Goal: Transaction & Acquisition: Download file/media

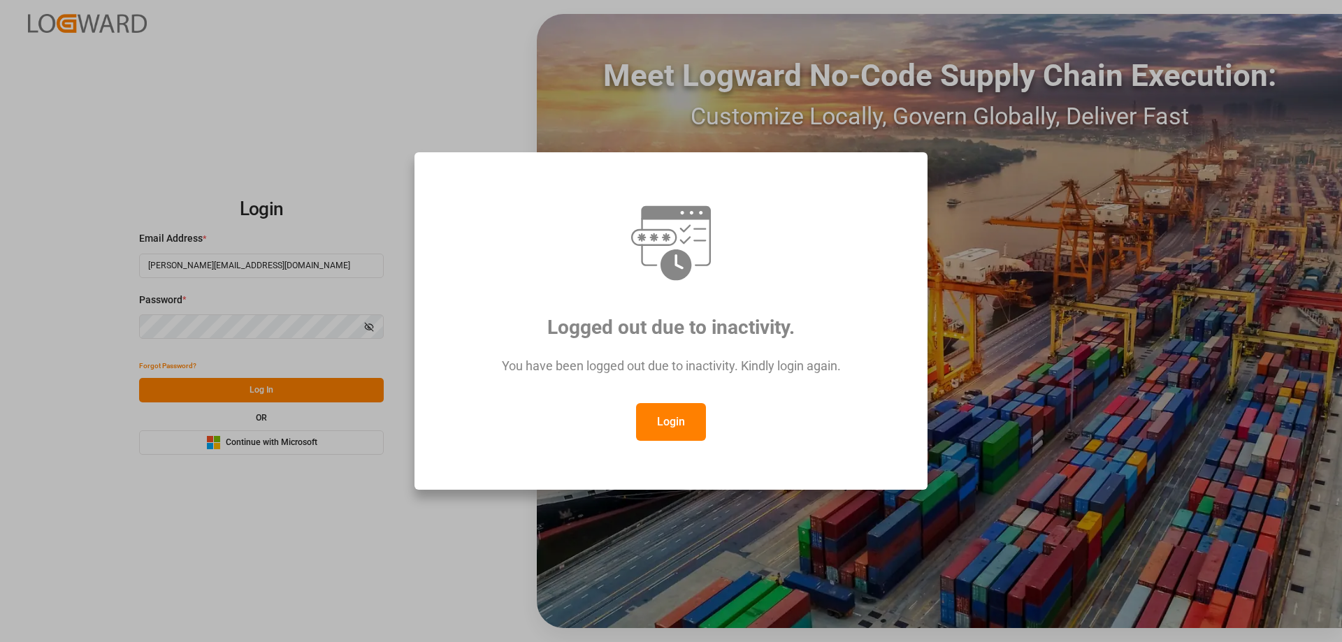
click at [675, 423] on button "Login" at bounding box center [671, 422] width 70 height 38
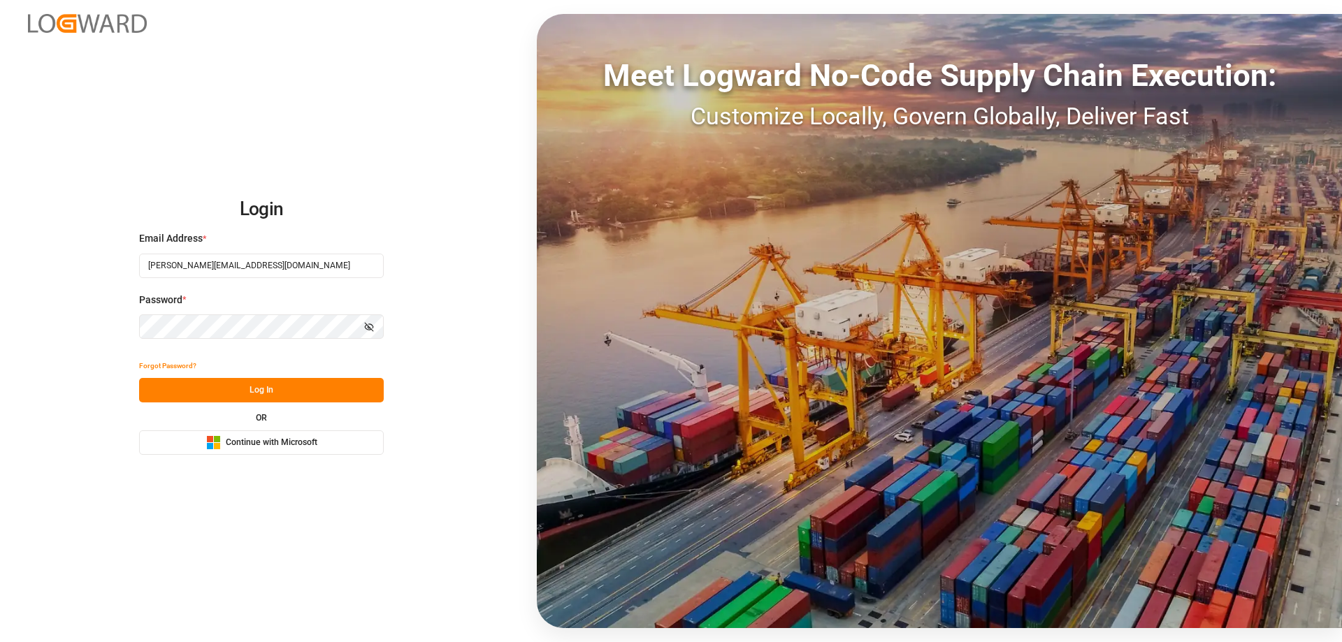
click at [277, 388] on button "Log In" at bounding box center [261, 390] width 245 height 24
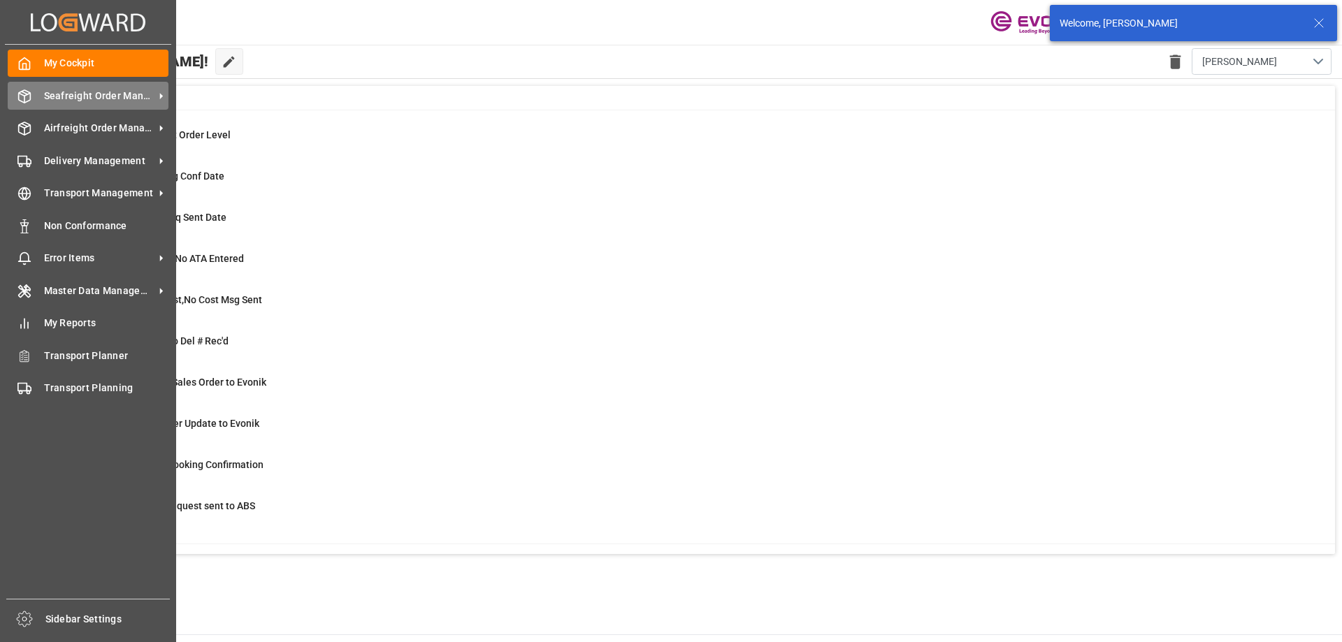
click at [50, 108] on div "Seafreight Order Management Seafreight Order Management" at bounding box center [88, 95] width 161 height 27
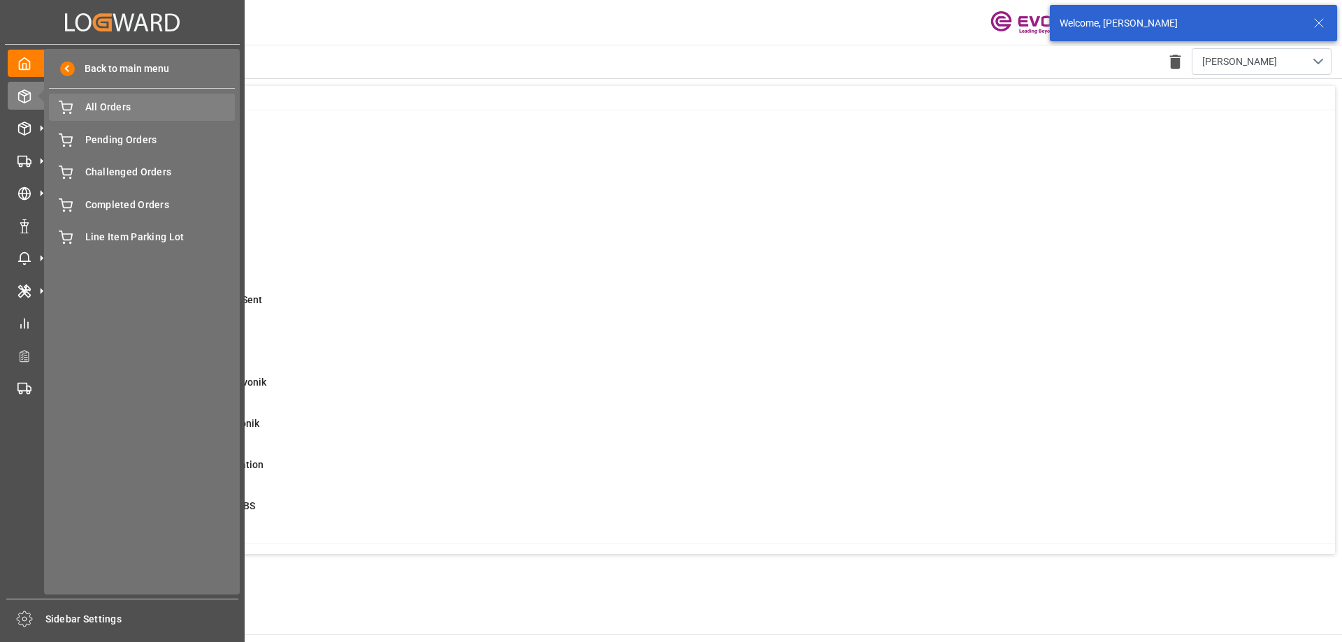
click at [126, 110] on span "All Orders" at bounding box center [160, 107] width 150 height 15
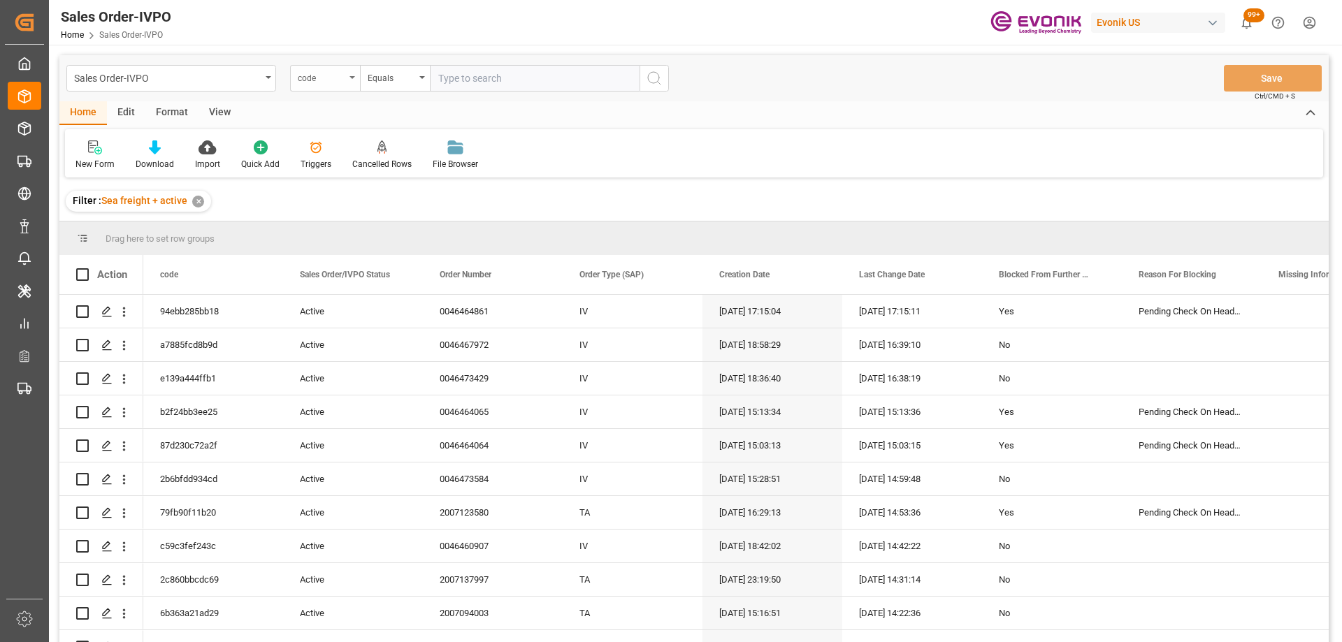
click at [337, 87] on div "code" at bounding box center [325, 78] width 70 height 27
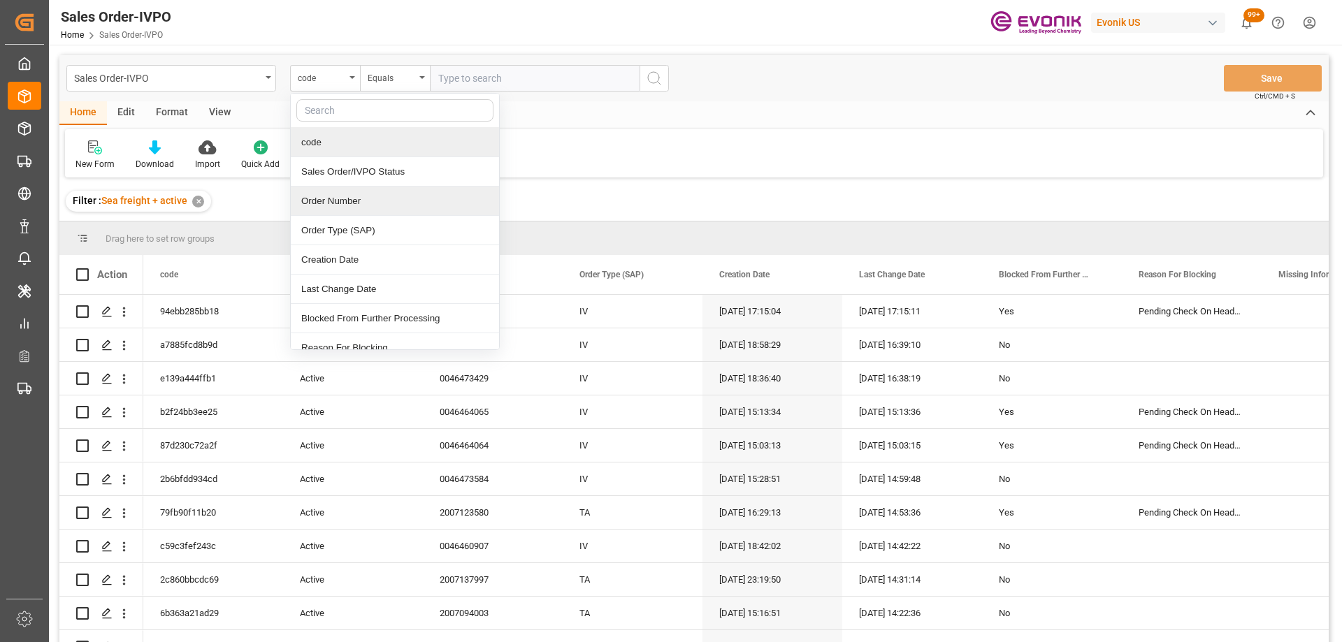
click at [340, 202] on div "Order Number" at bounding box center [395, 201] width 208 height 29
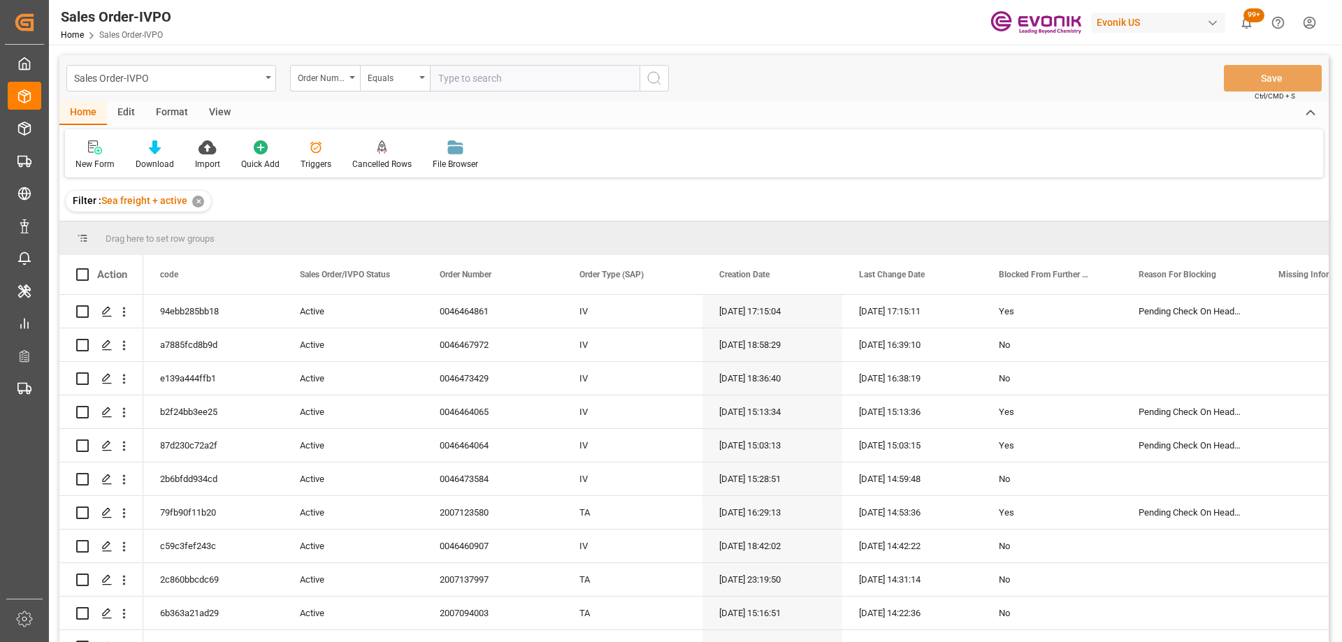
click at [464, 77] on input "text" at bounding box center [535, 78] width 210 height 27
paste input "2007034540"
type input "2007034540"
click at [658, 72] on icon "search button" at bounding box center [654, 78] width 17 height 17
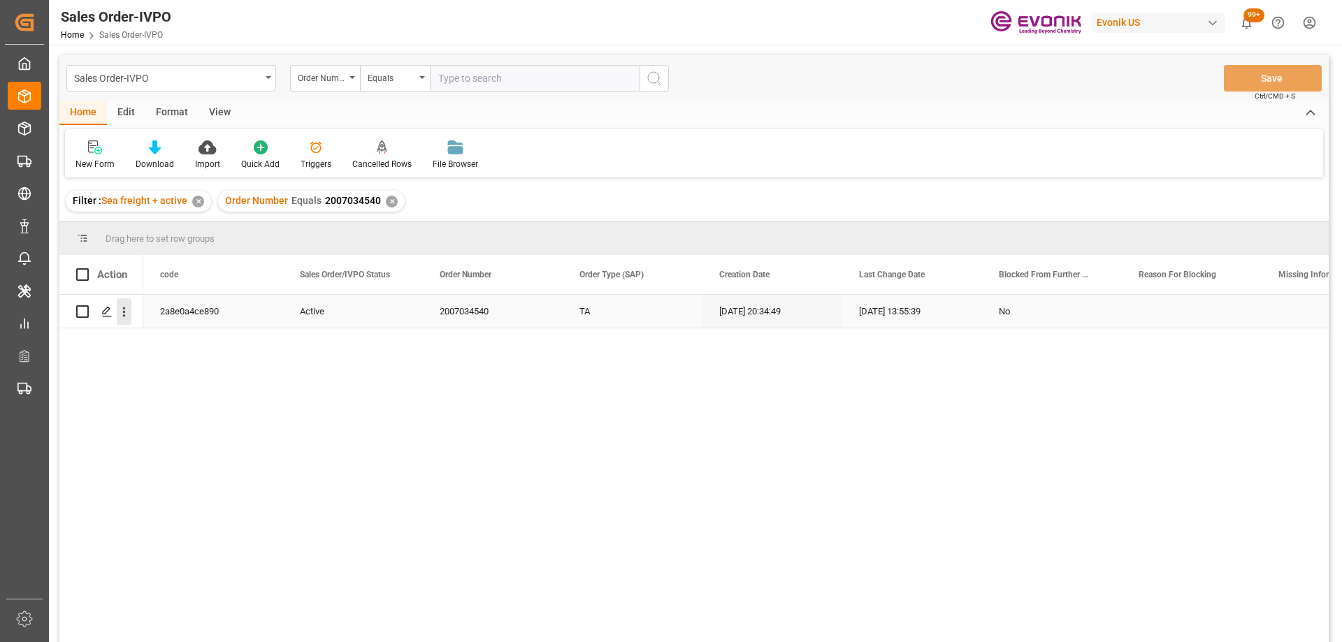
click at [122, 319] on icon "open menu" at bounding box center [124, 312] width 15 height 15
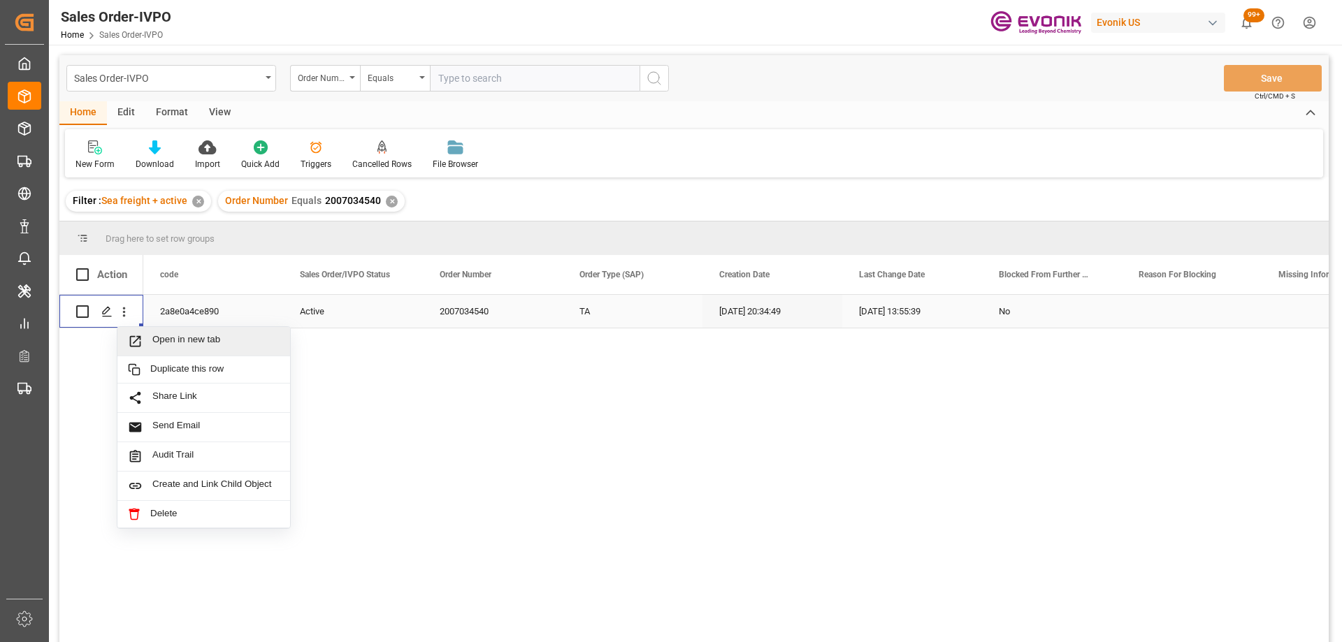
click at [220, 352] on div "Open in new tab" at bounding box center [203, 341] width 173 height 29
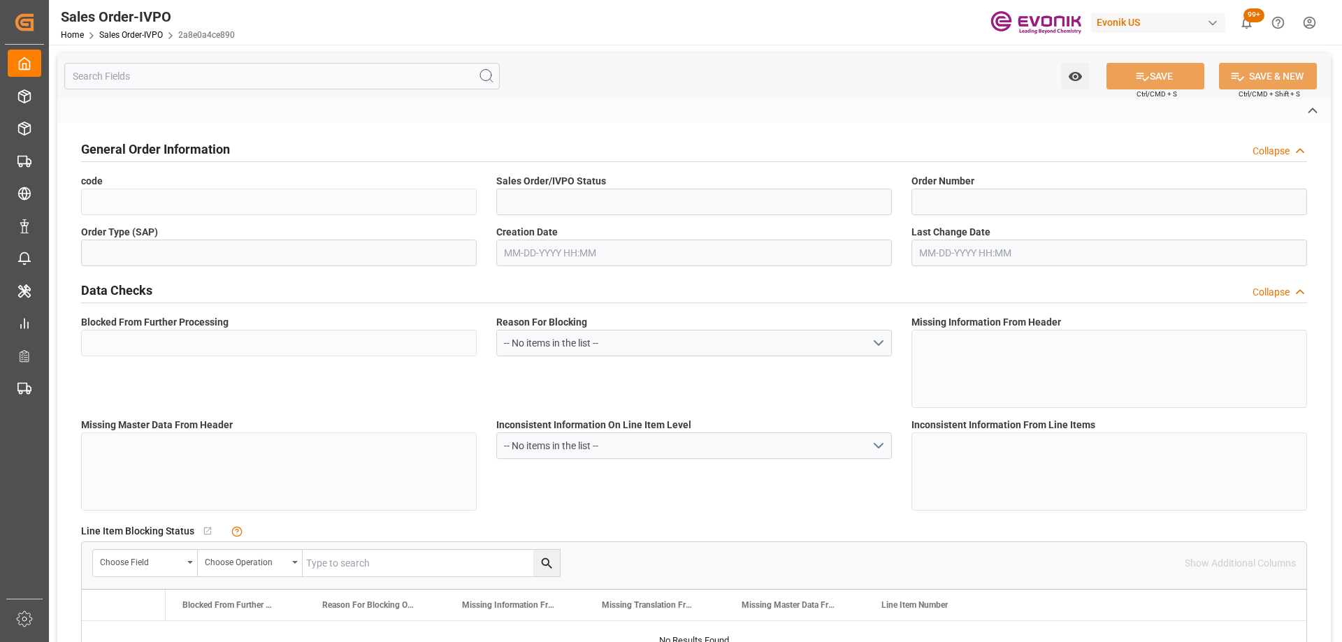
type input "2a8e0a4ce890"
type input "Active"
type input "2007034540"
type input "TA"
type input "No"
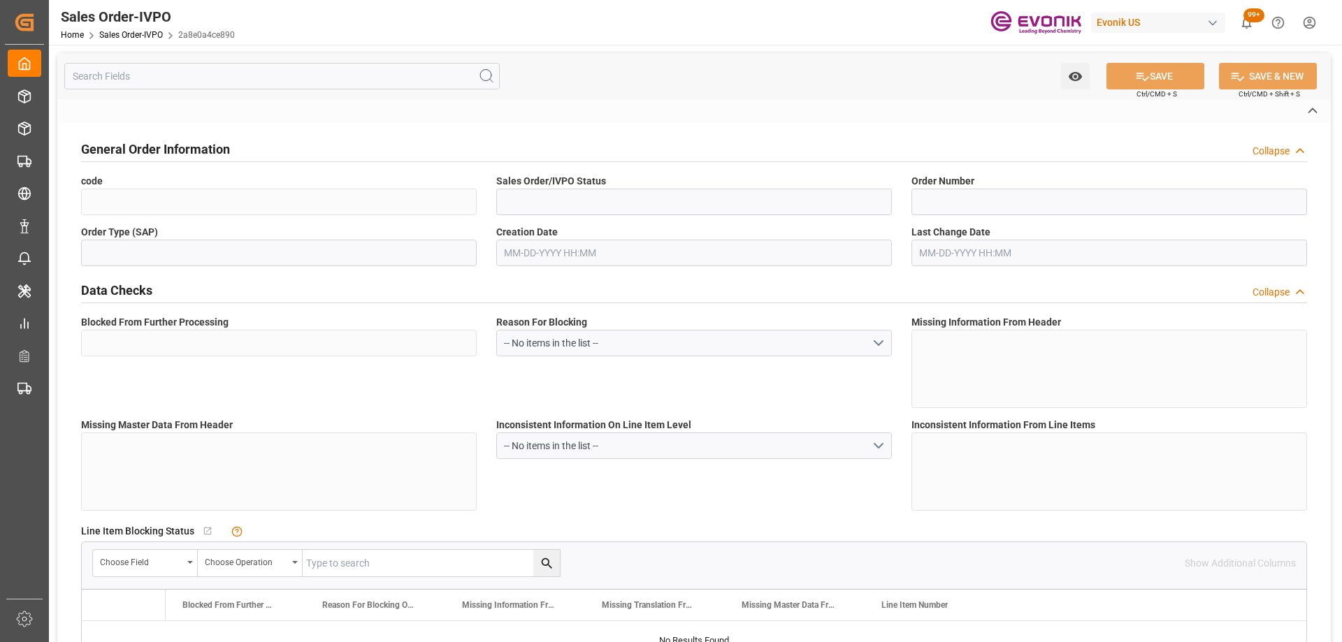
type input "P2P"
type input "41"
type input "LCL"
type input "0008"
type input "LCL"
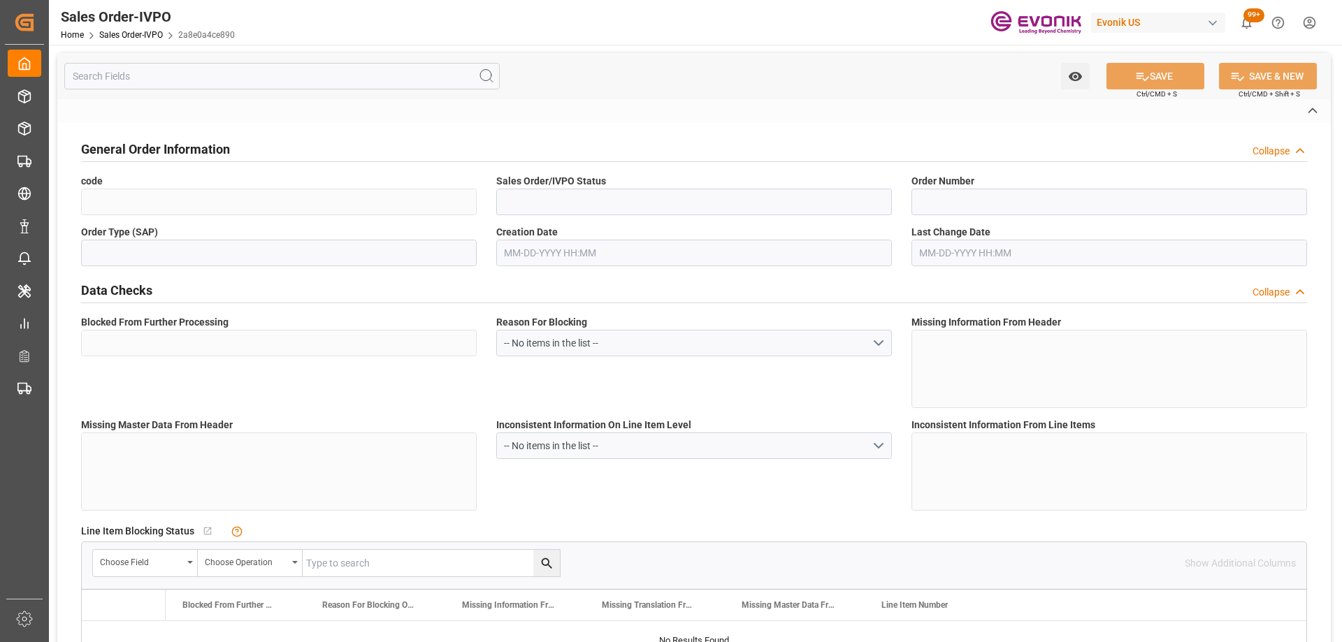
type textarea "No Tank Container"
type input "4578324644"
type input "39"
type input "SP CX ECA"
type input "Specialty Additives"
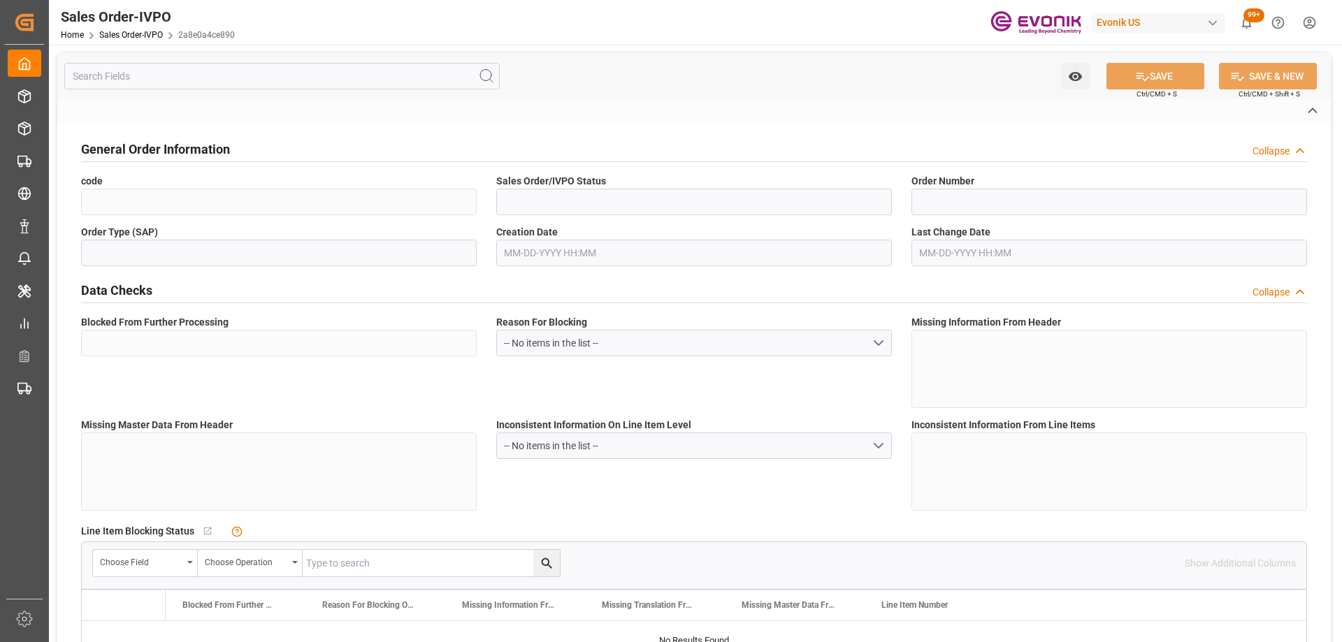
type input "CFR"
type input "BARCELONA PORT SPAIN"
type input "Barcelona"
type input "+ 34 608391136"
type input "Migueljose.calleja@henkel.com"
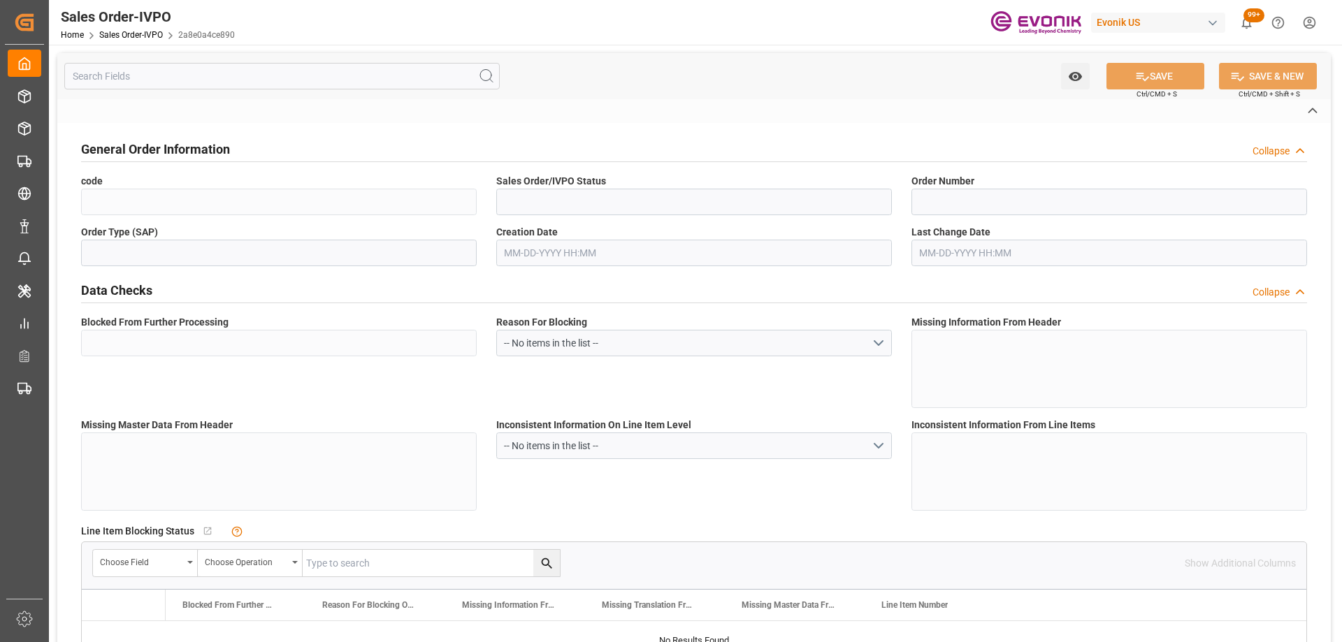
type textarea "Not required"
type textarea "DIRECT CONSUMER"
type textarea "VAT NUMBER: ESN0038706H"
type input "ES"
type input "Done"
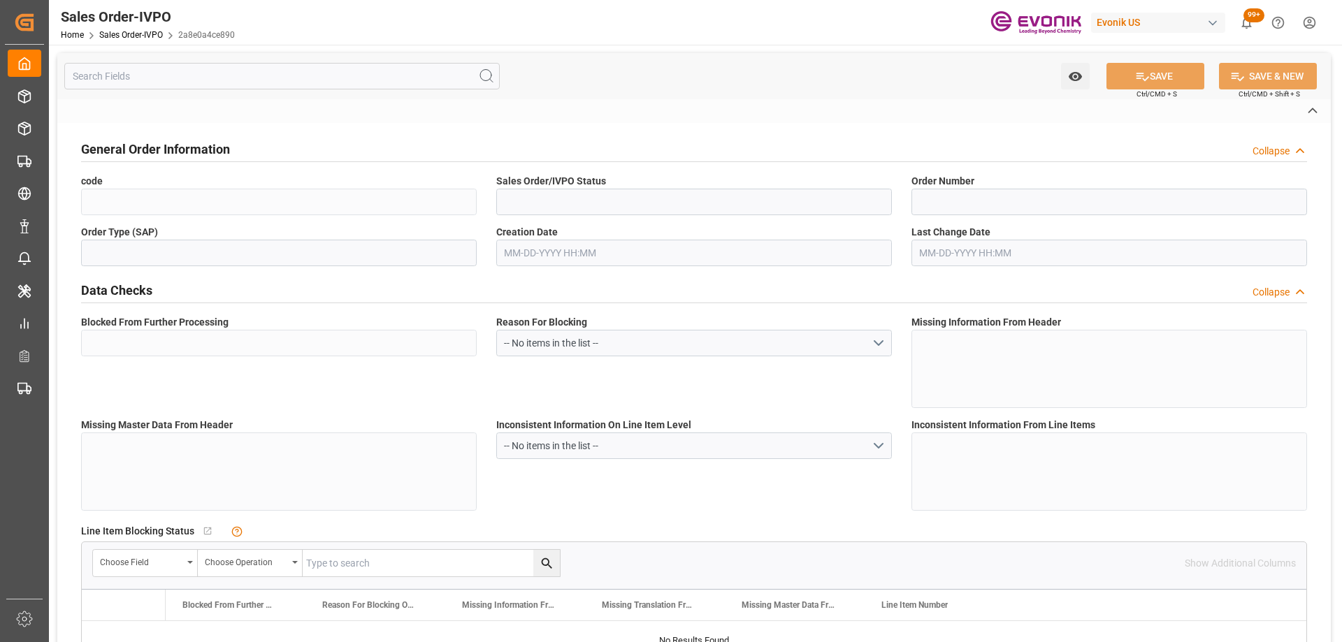
type input "Done"
type input "LCL"
type input "Done"
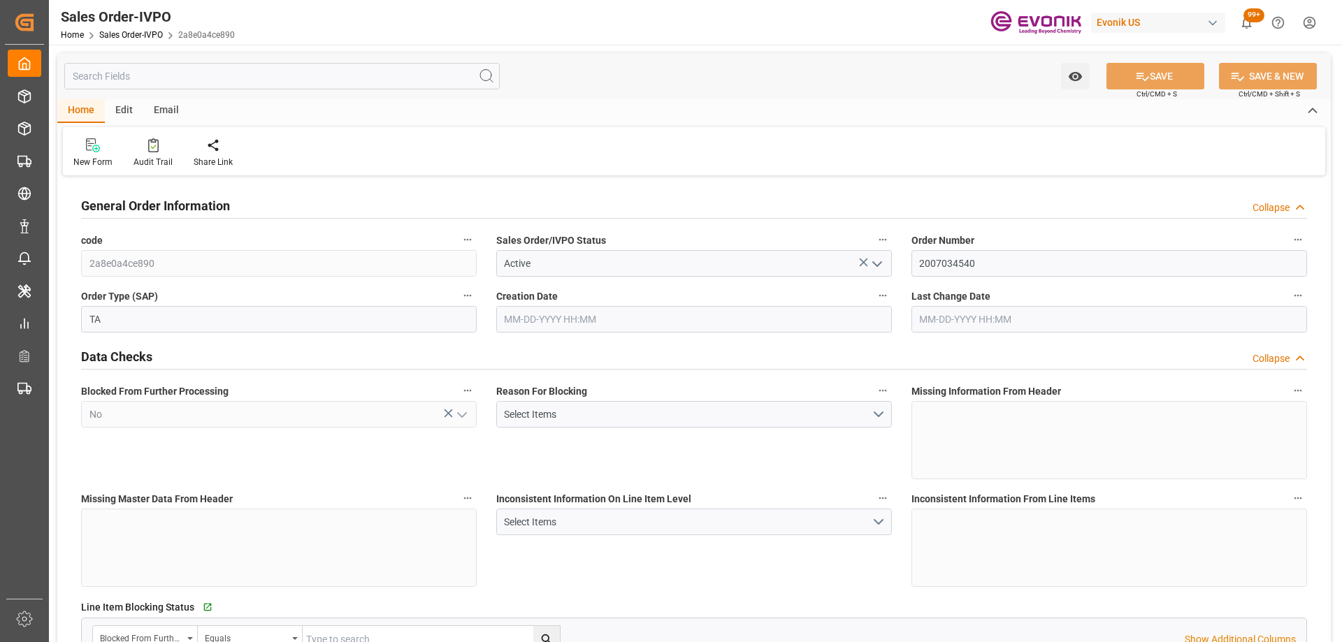
type input "ESBCN"
type input "0"
type input "1"
type input "887.2"
type input "07-14-2025 20:34"
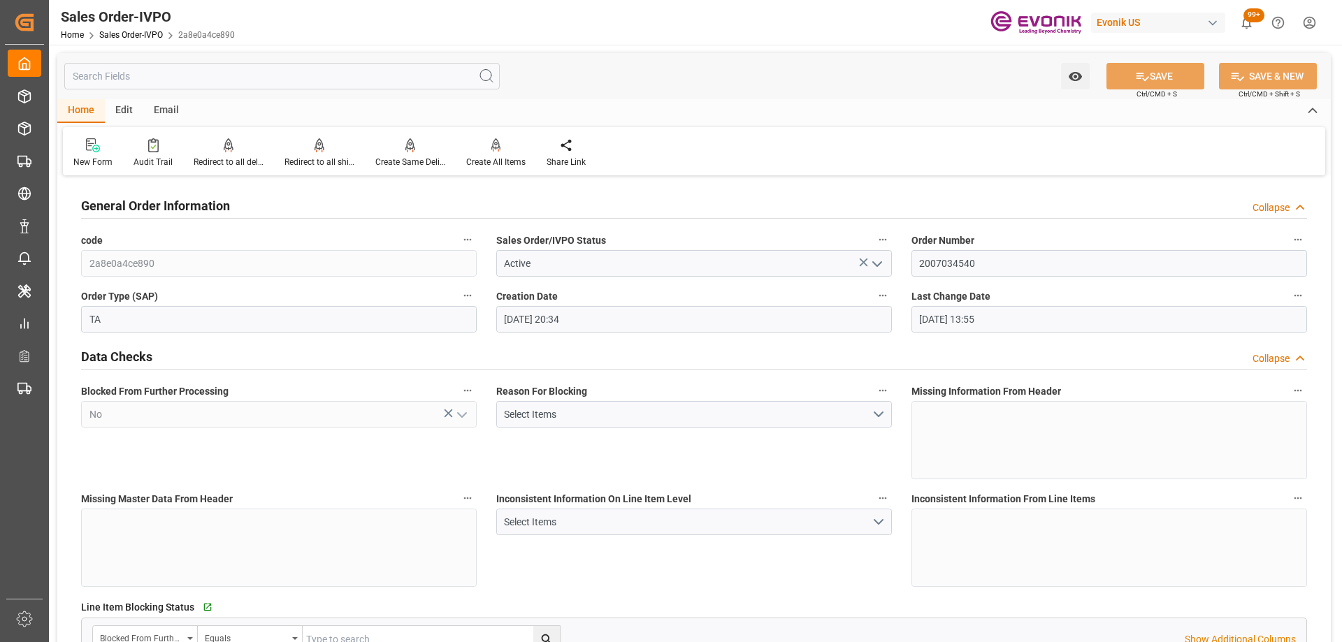
type input "09-11-2025 13:55"
click at [327, 148] on div at bounding box center [320, 145] width 70 height 15
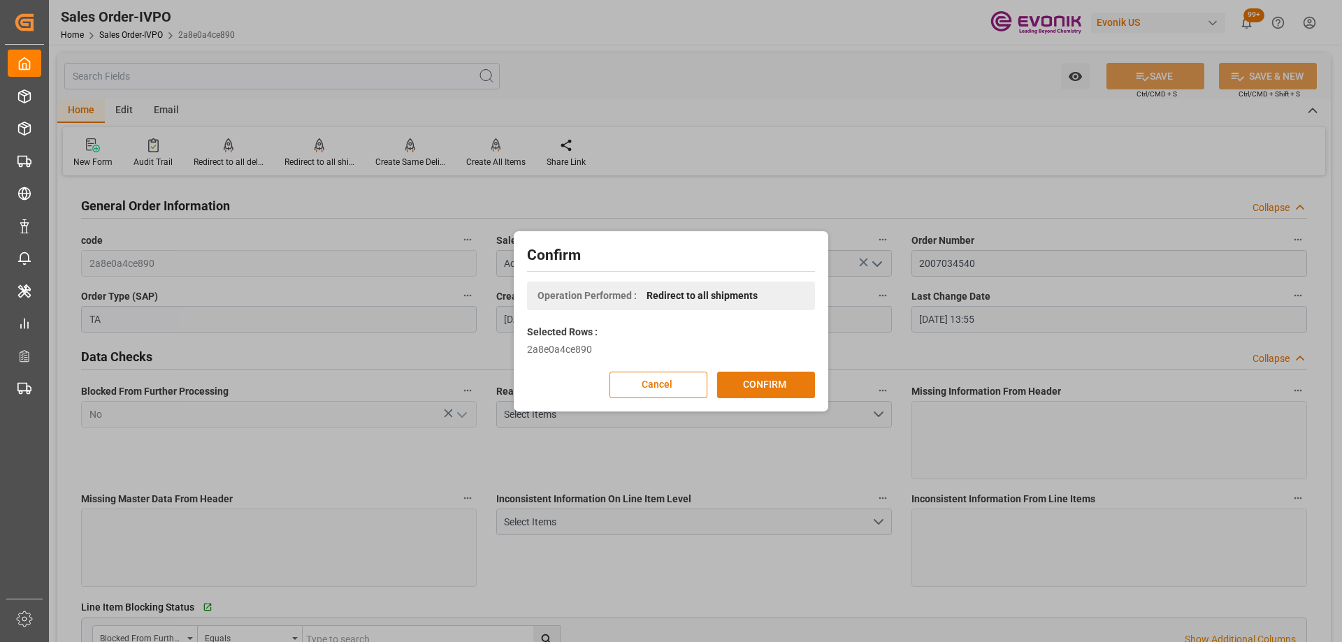
click at [754, 387] on button "CONFIRM" at bounding box center [766, 385] width 98 height 27
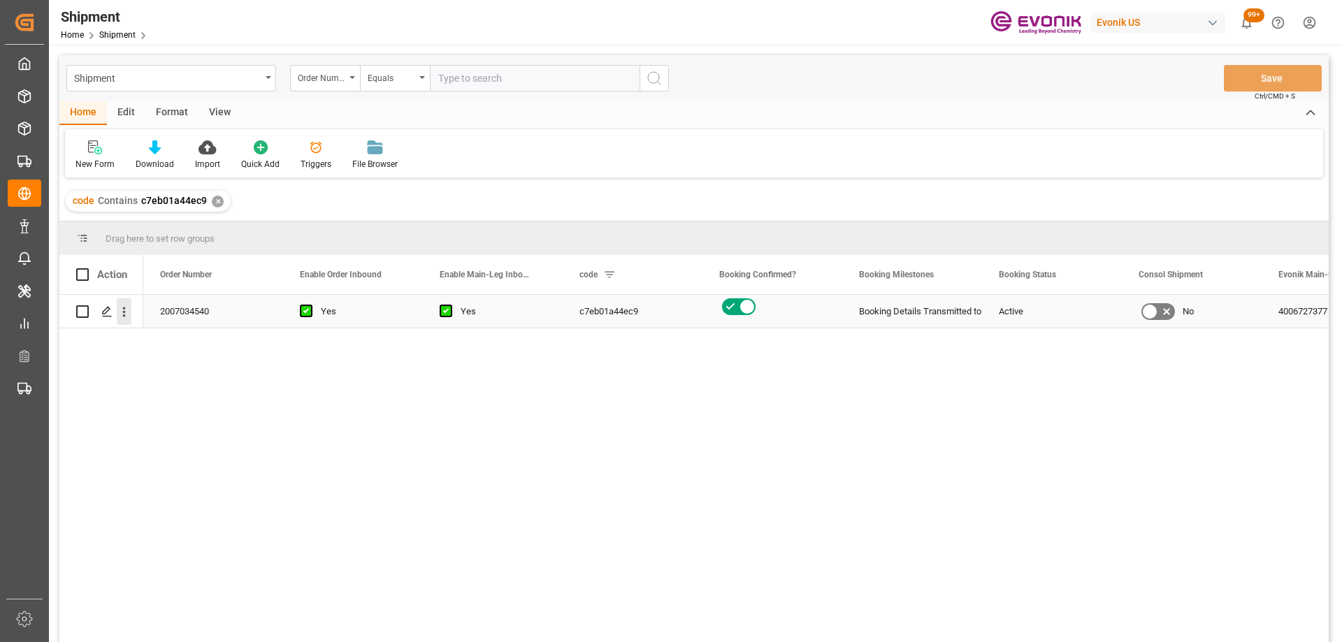
click at [124, 322] on button "open menu" at bounding box center [124, 312] width 15 height 27
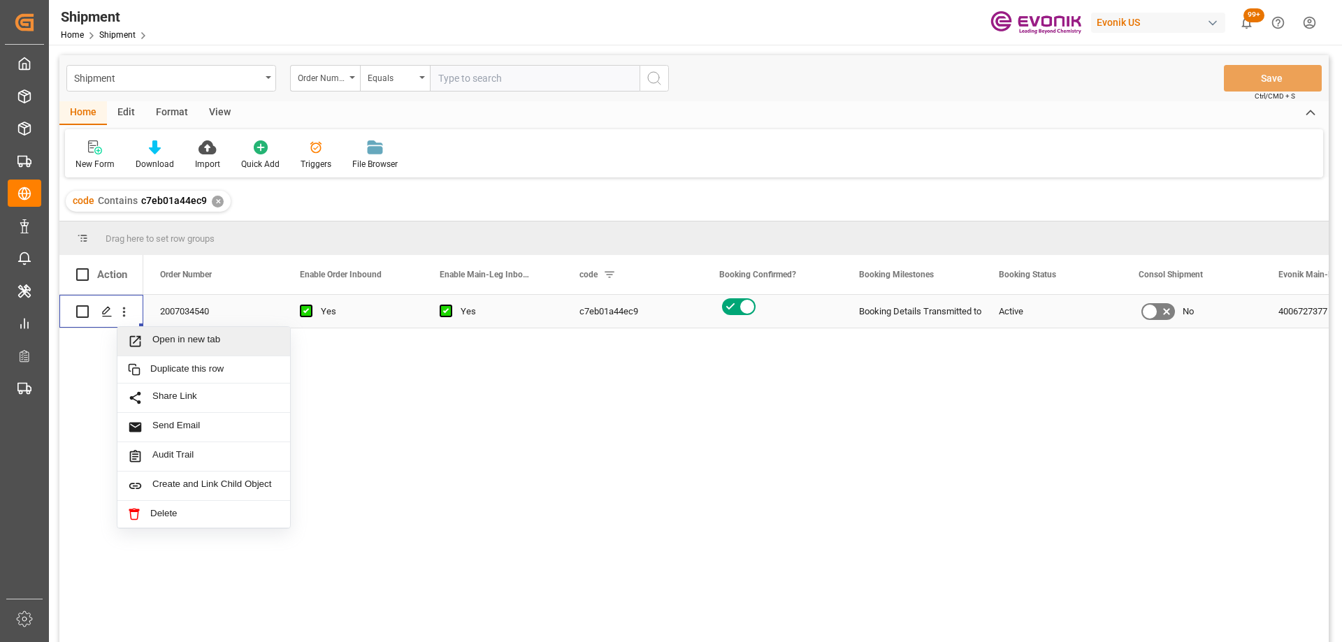
click at [168, 340] on span "Open in new tab" at bounding box center [215, 341] width 127 height 15
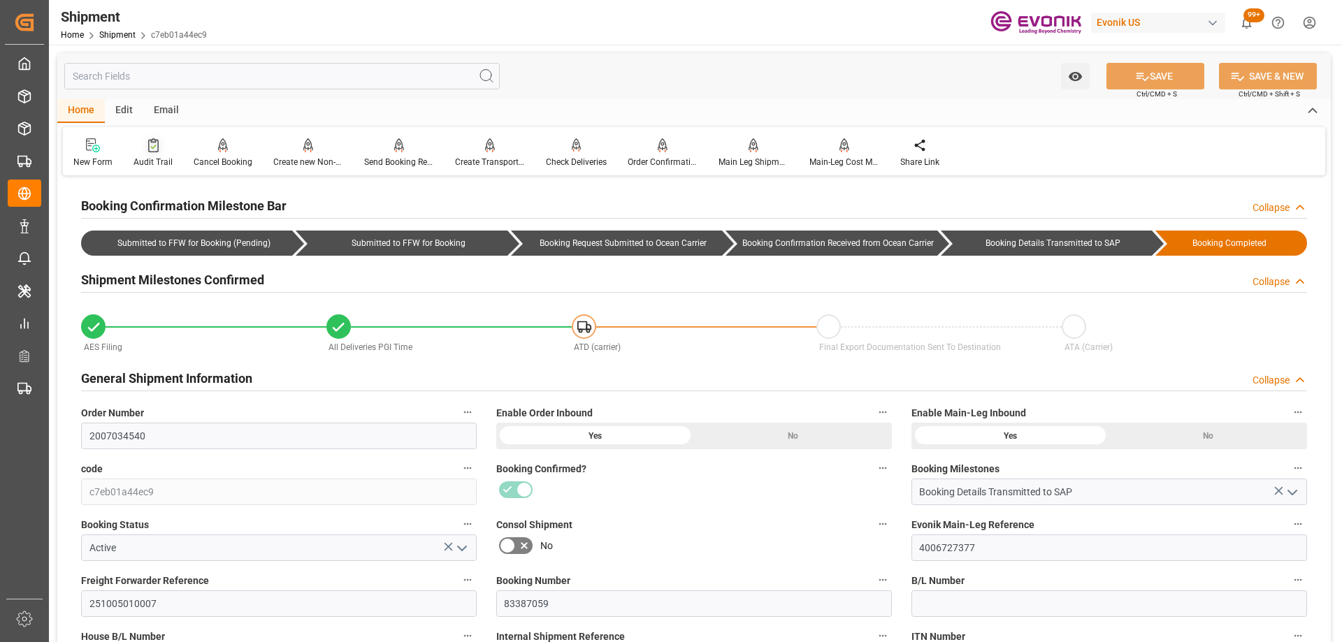
click at [159, 148] on div at bounding box center [153, 145] width 39 height 15
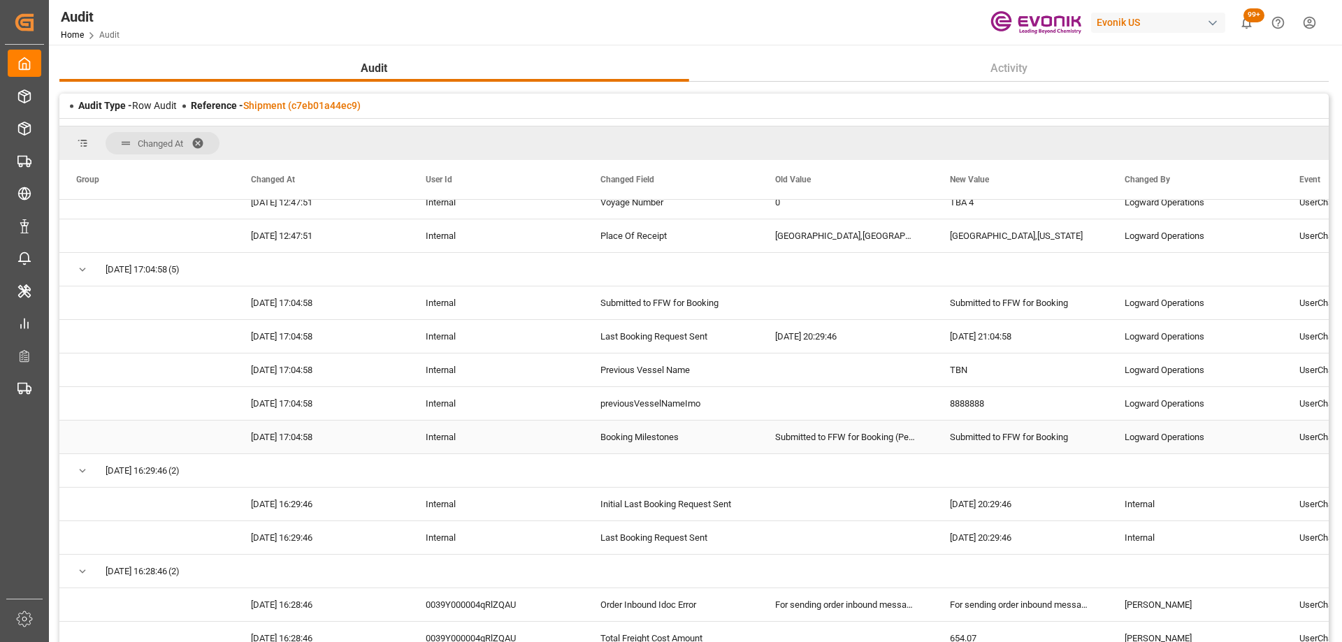
scroll to position [233, 0]
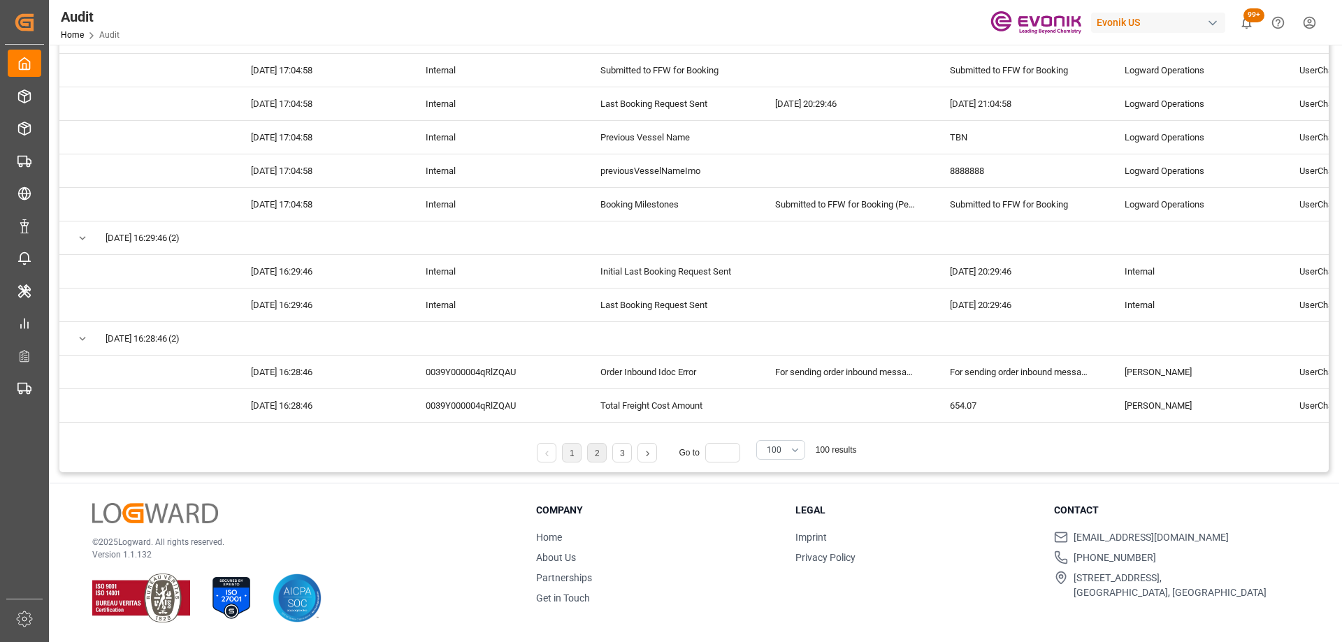
click at [596, 452] on link "2" at bounding box center [597, 454] width 5 height 10
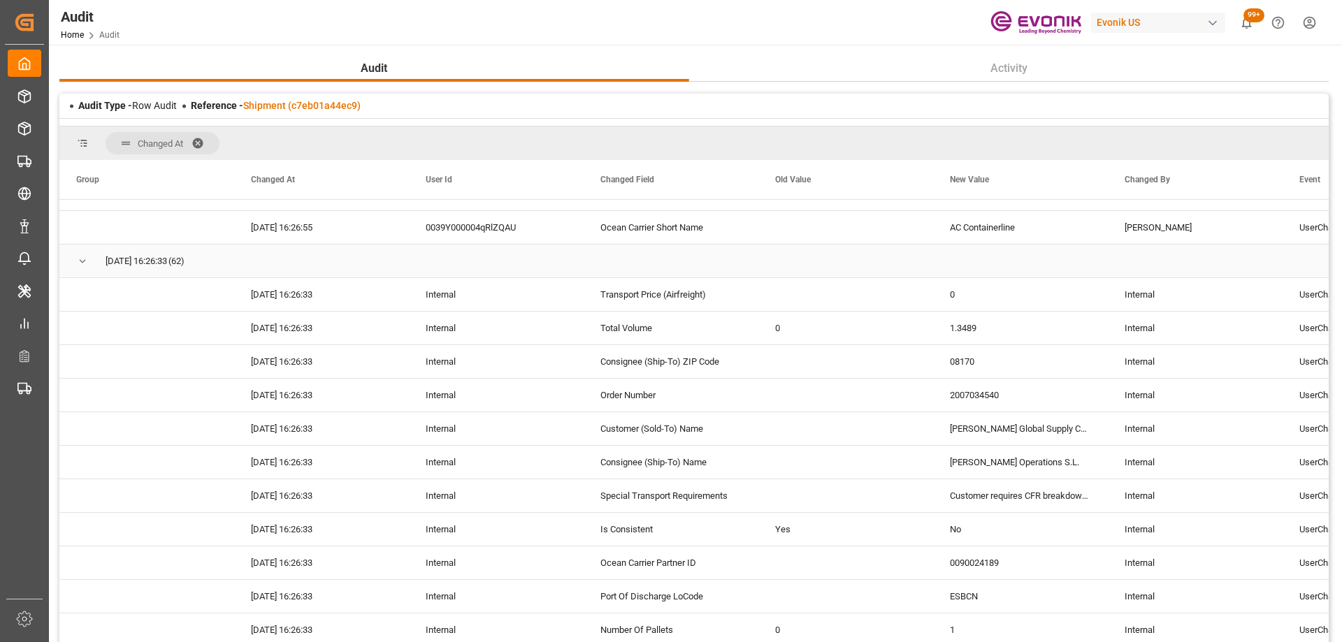
scroll to position [1608, 0]
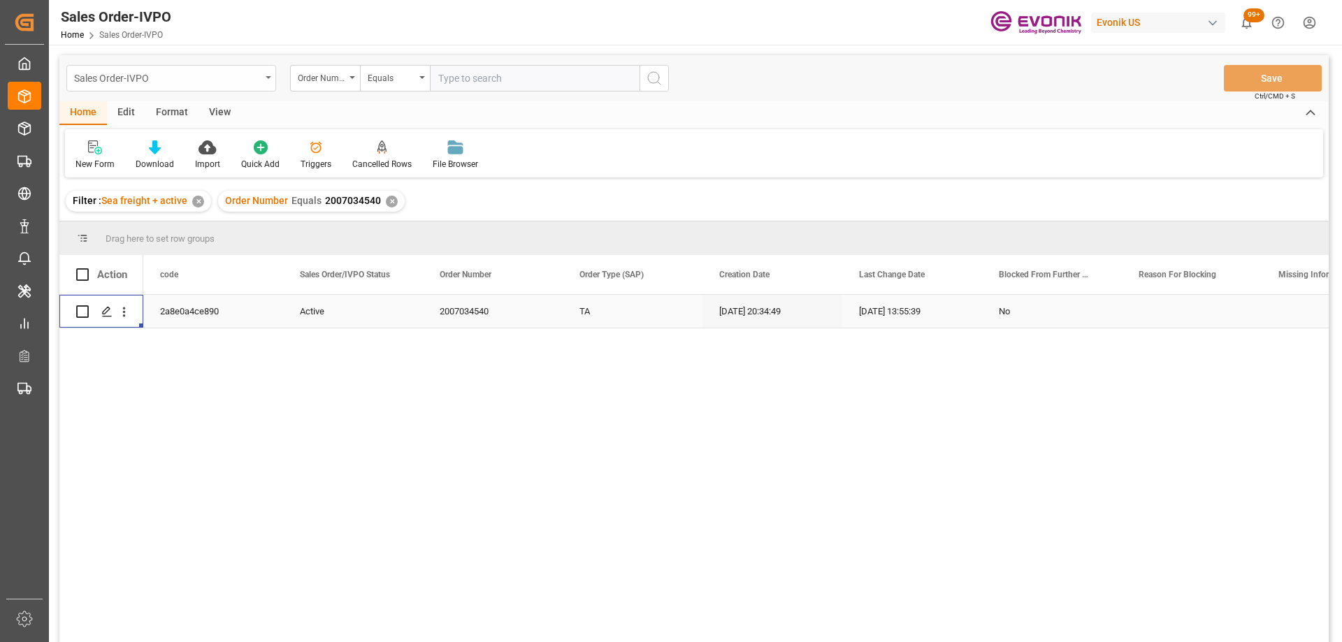
click at [196, 89] on div "Sales Order-IVPO" at bounding box center [171, 78] width 210 height 27
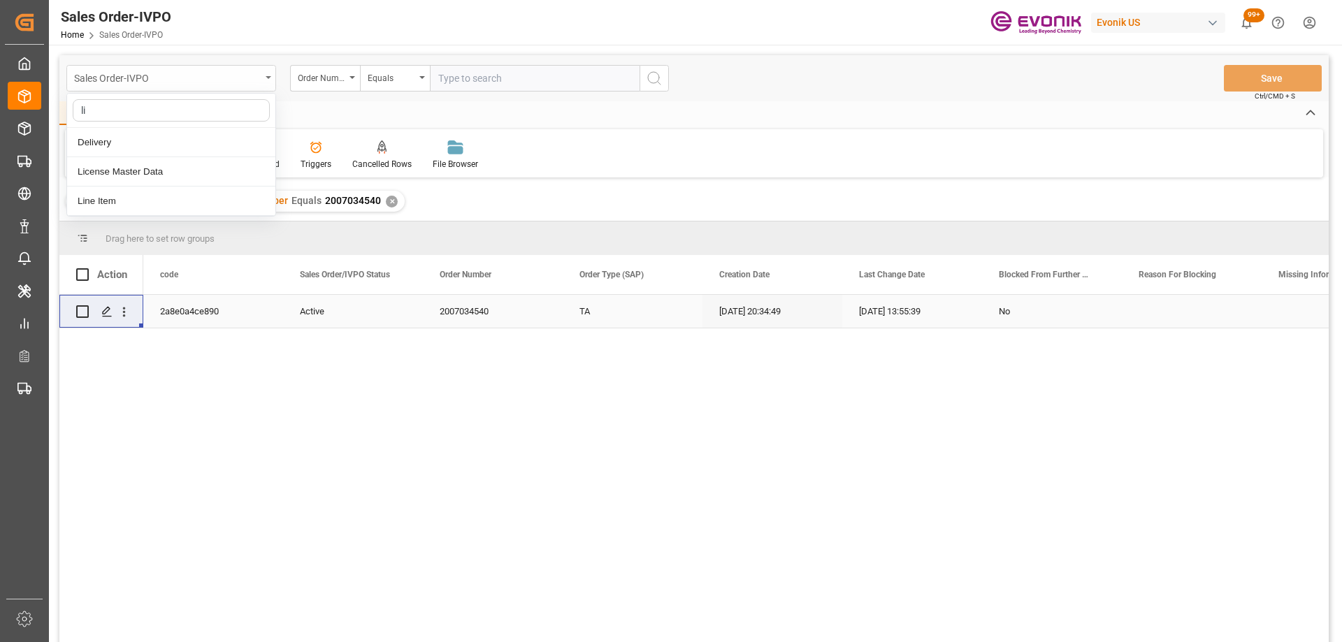
type input "lin"
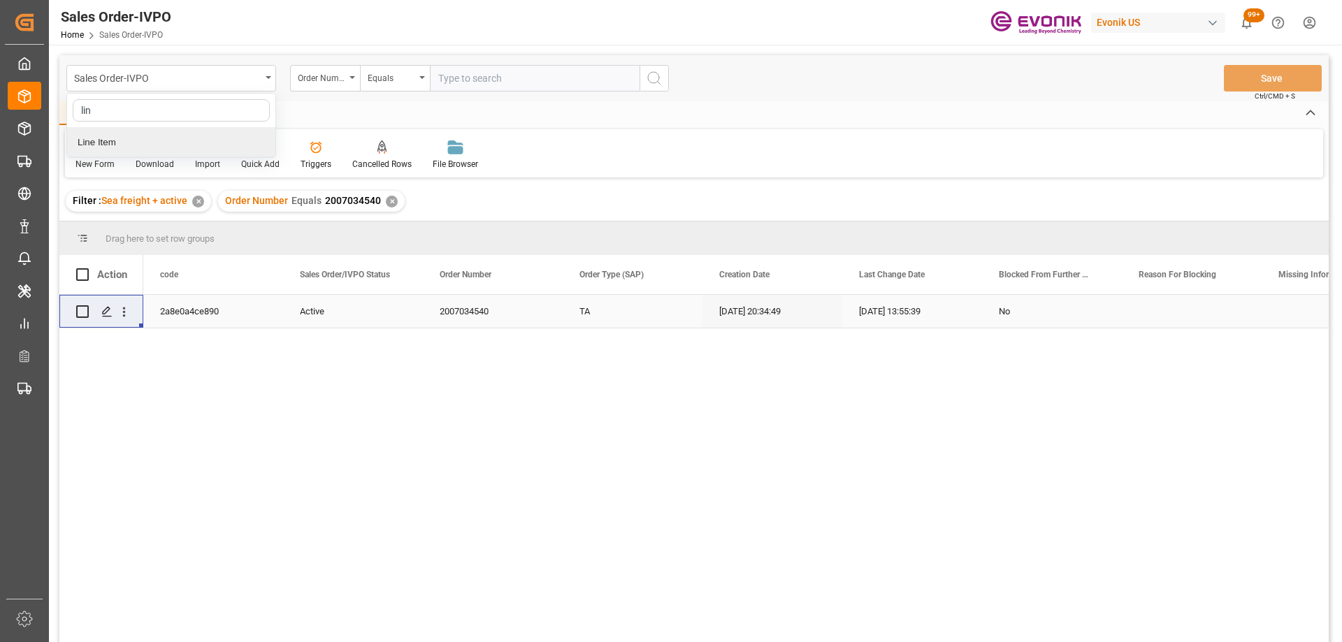
click at [117, 141] on div "Line Item" at bounding box center [171, 142] width 208 height 29
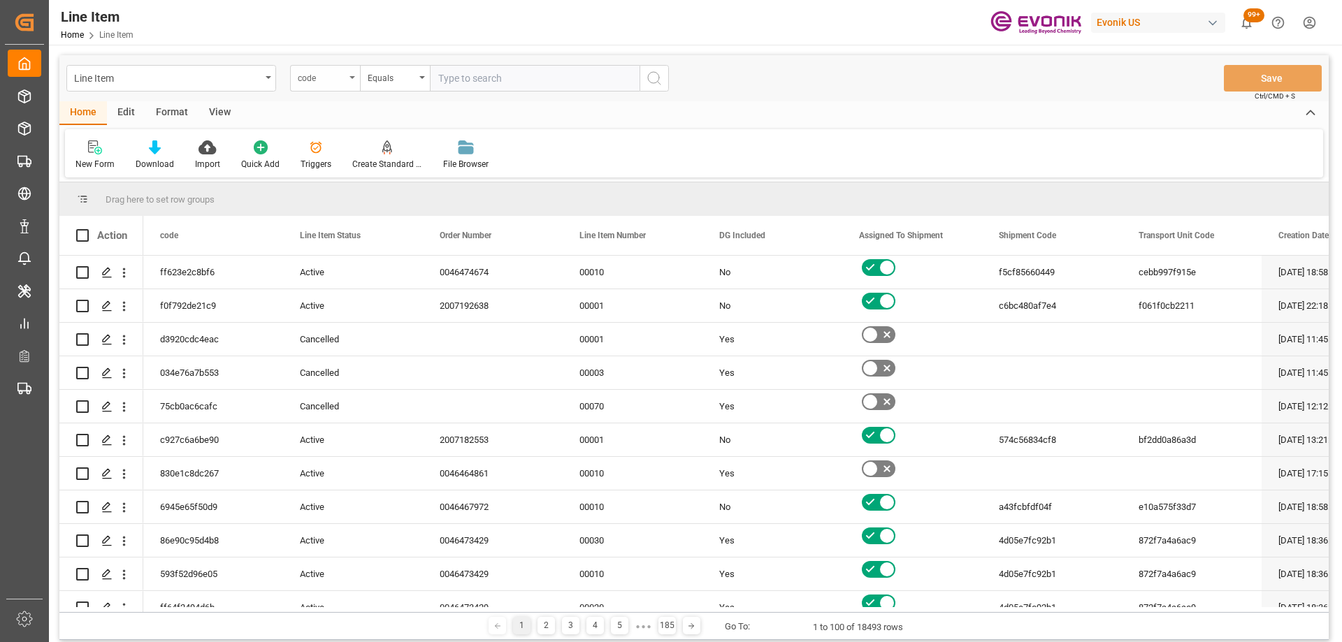
click at [316, 78] on div "code" at bounding box center [322, 77] width 48 height 16
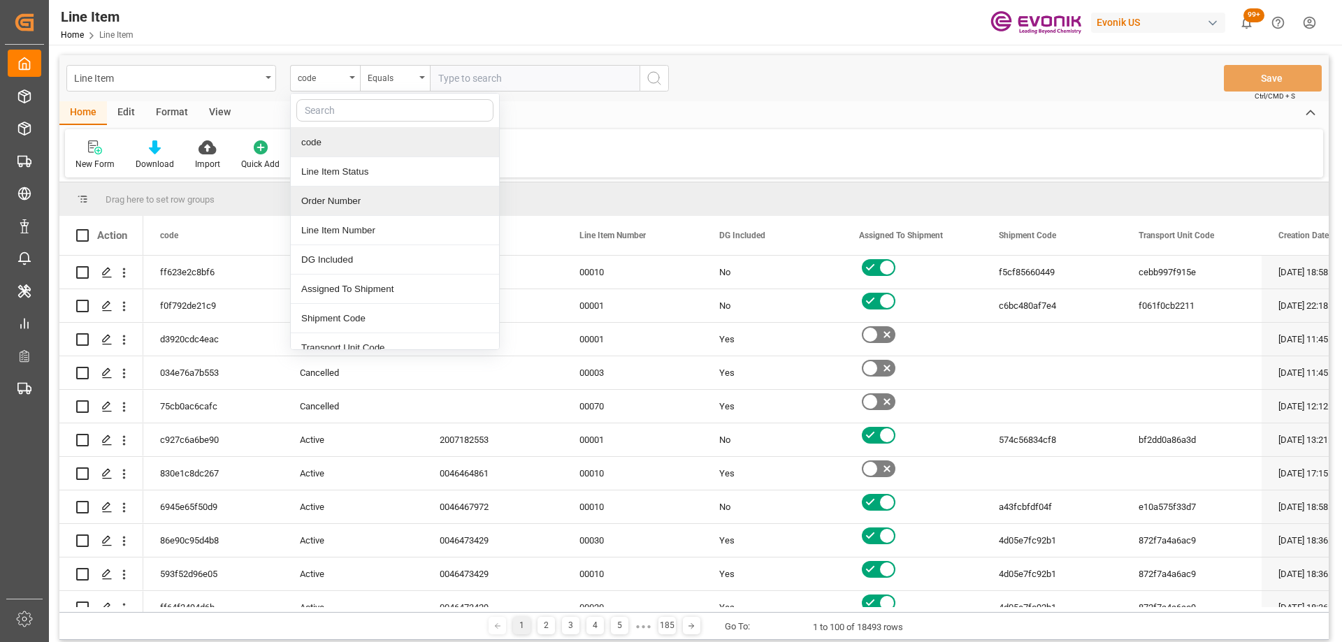
click at [326, 199] on div "Order Number" at bounding box center [395, 201] width 208 height 29
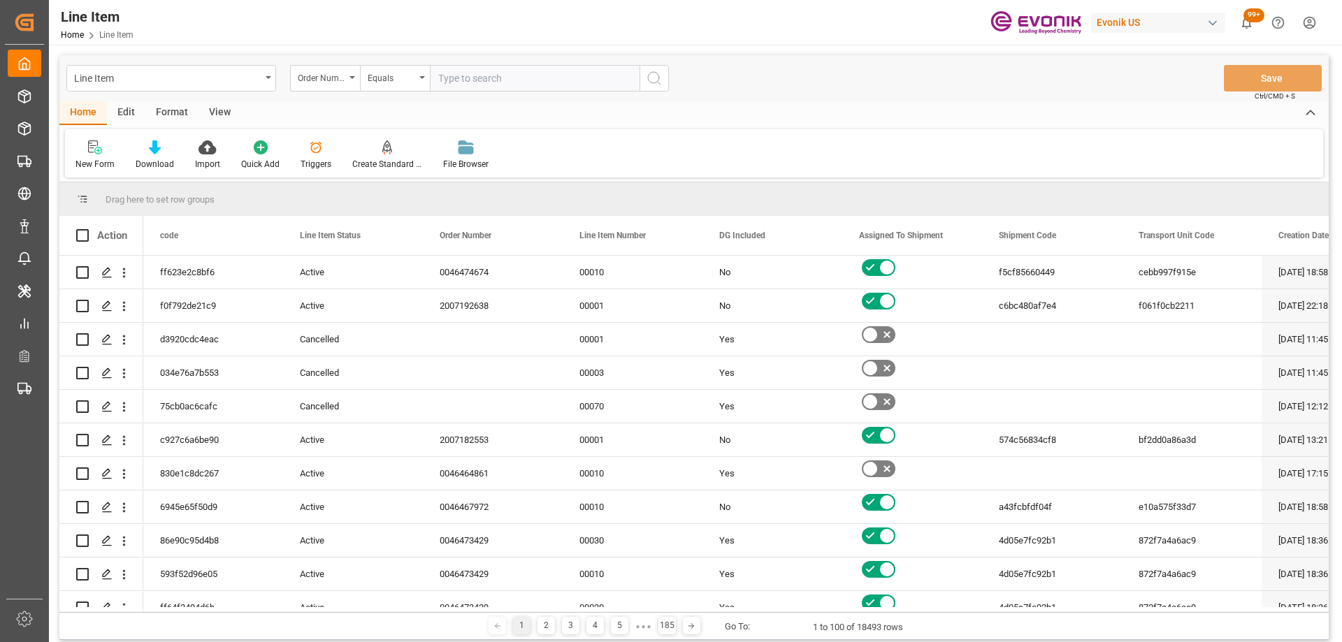
click at [465, 75] on input "text" at bounding box center [535, 78] width 210 height 27
paste input "0046471780"
type input "0046471780"
click at [647, 82] on icon "search button" at bounding box center [654, 78] width 17 height 17
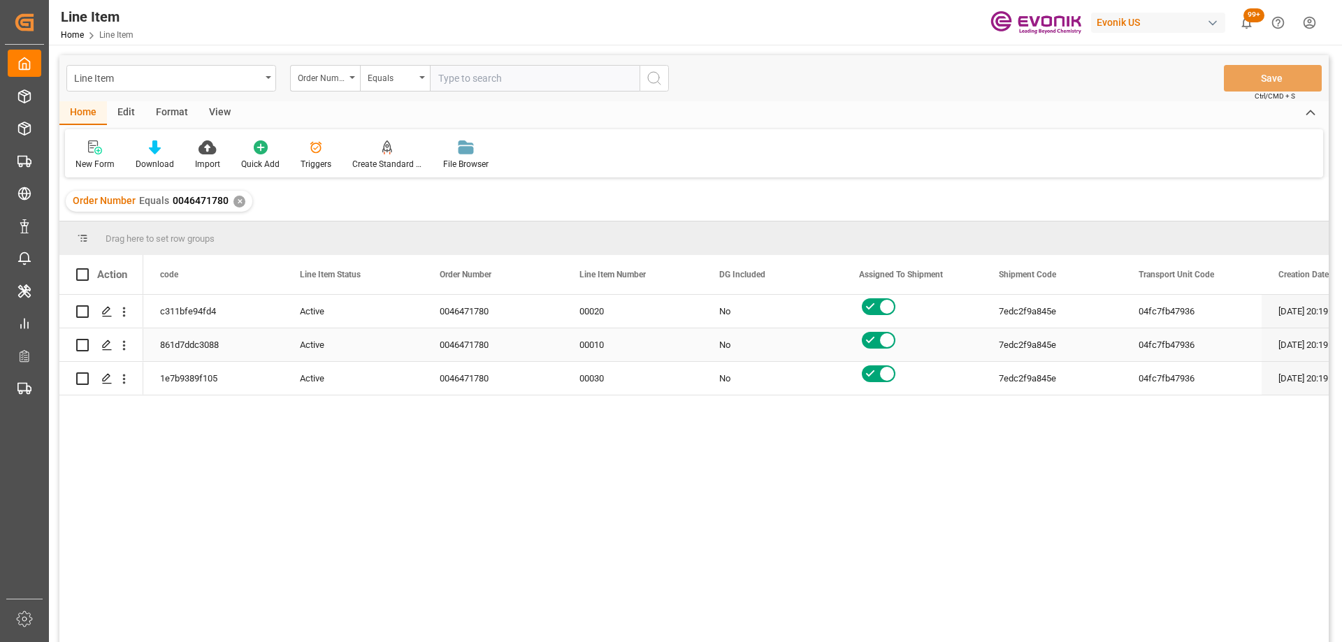
click at [645, 359] on div "00010" at bounding box center [633, 345] width 140 height 33
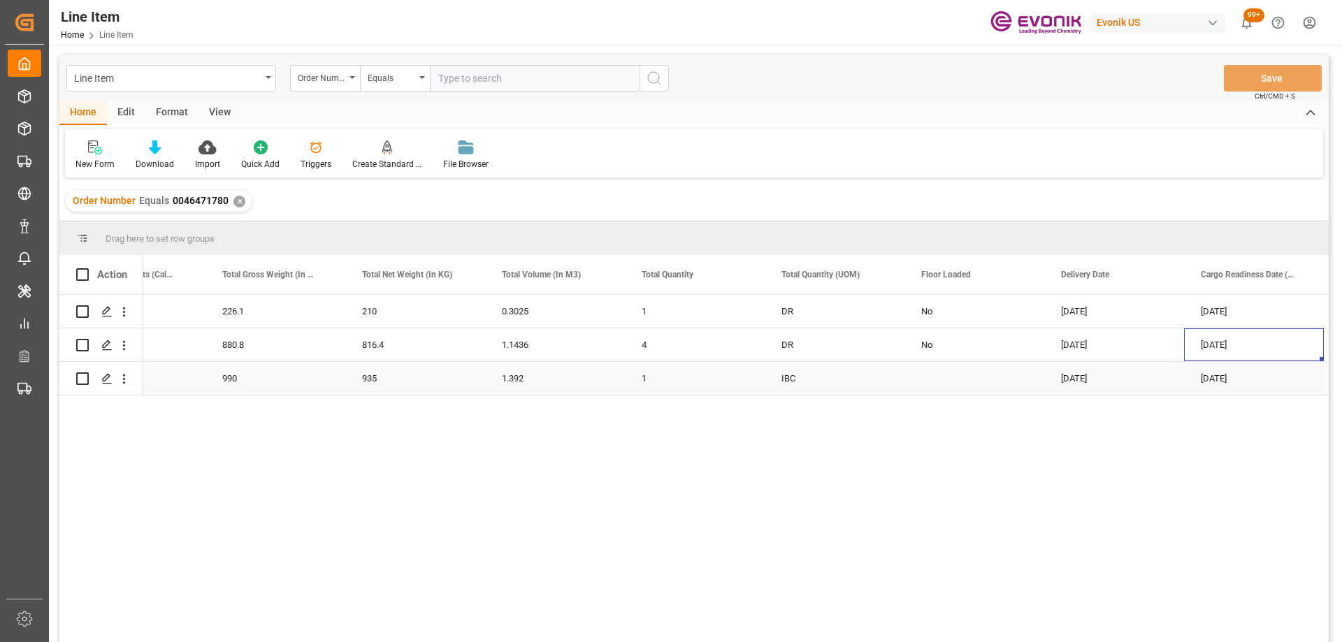
scroll to position [0, 2315]
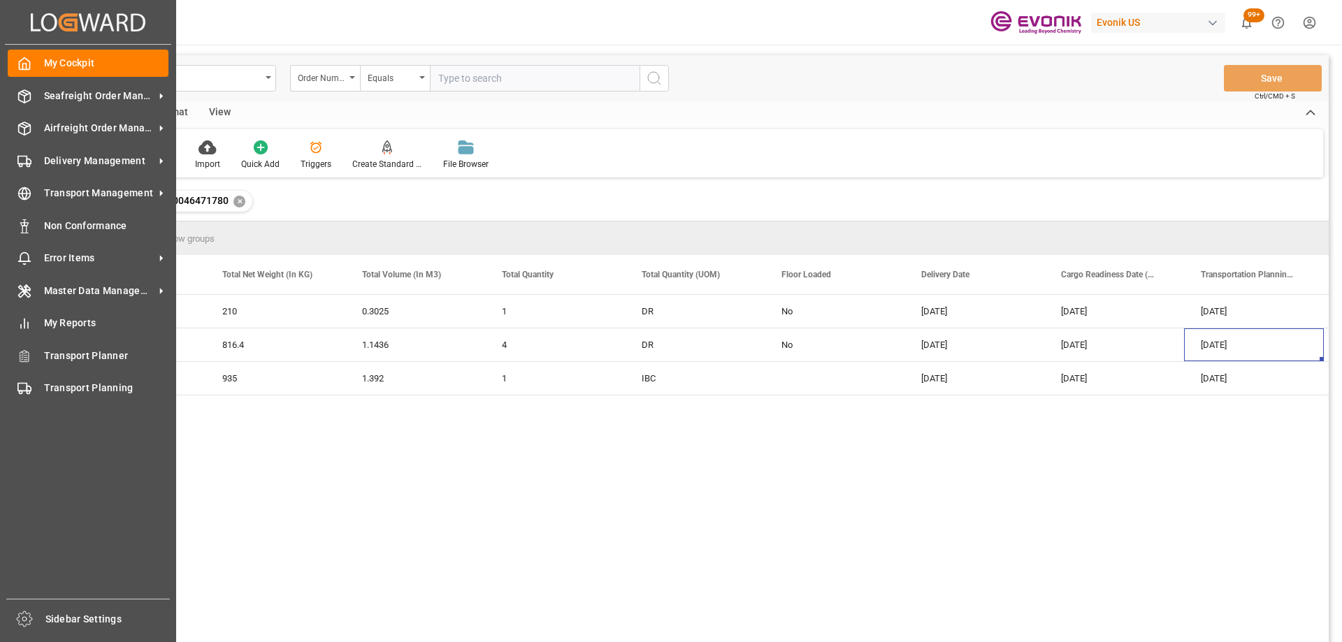
click at [73, 175] on div "My Cockpit My Cockpit Seafreight Order Management Seafreight Order Management A…" at bounding box center [88, 322] width 166 height 554
click at [95, 131] on span "Airfreight Order Management" at bounding box center [99, 128] width 110 height 15
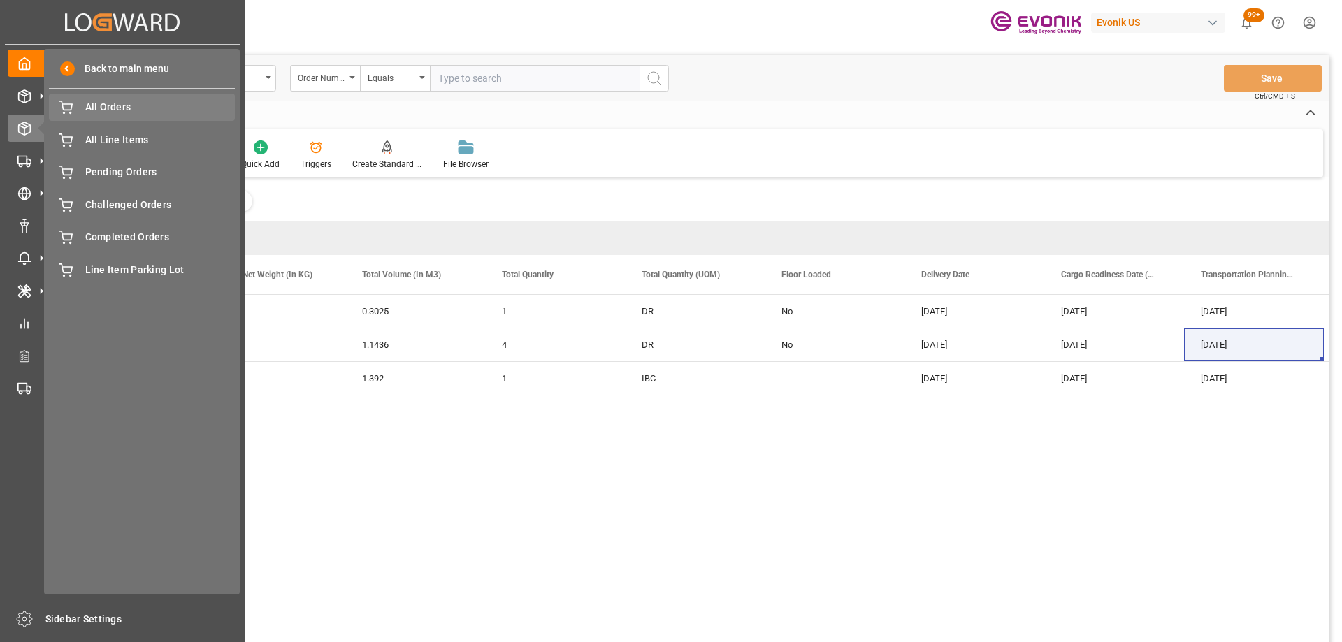
click at [149, 103] on span "All Orders" at bounding box center [160, 107] width 150 height 15
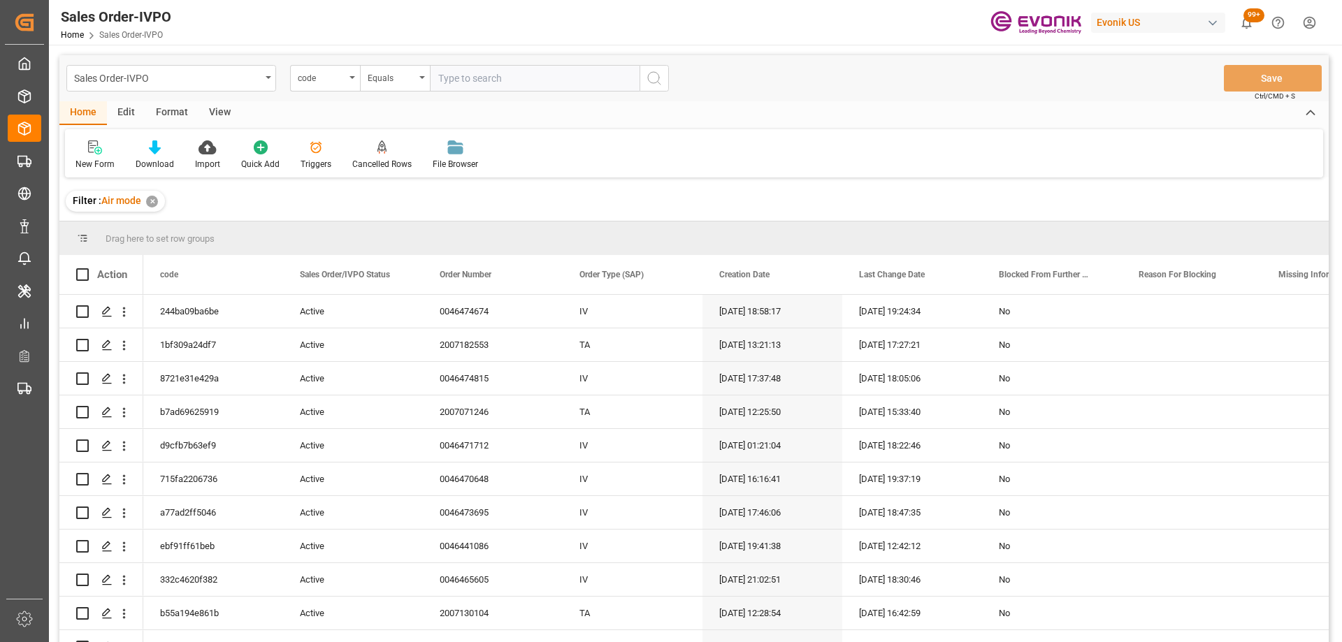
click at [223, 110] on div "View" at bounding box center [220, 113] width 43 height 24
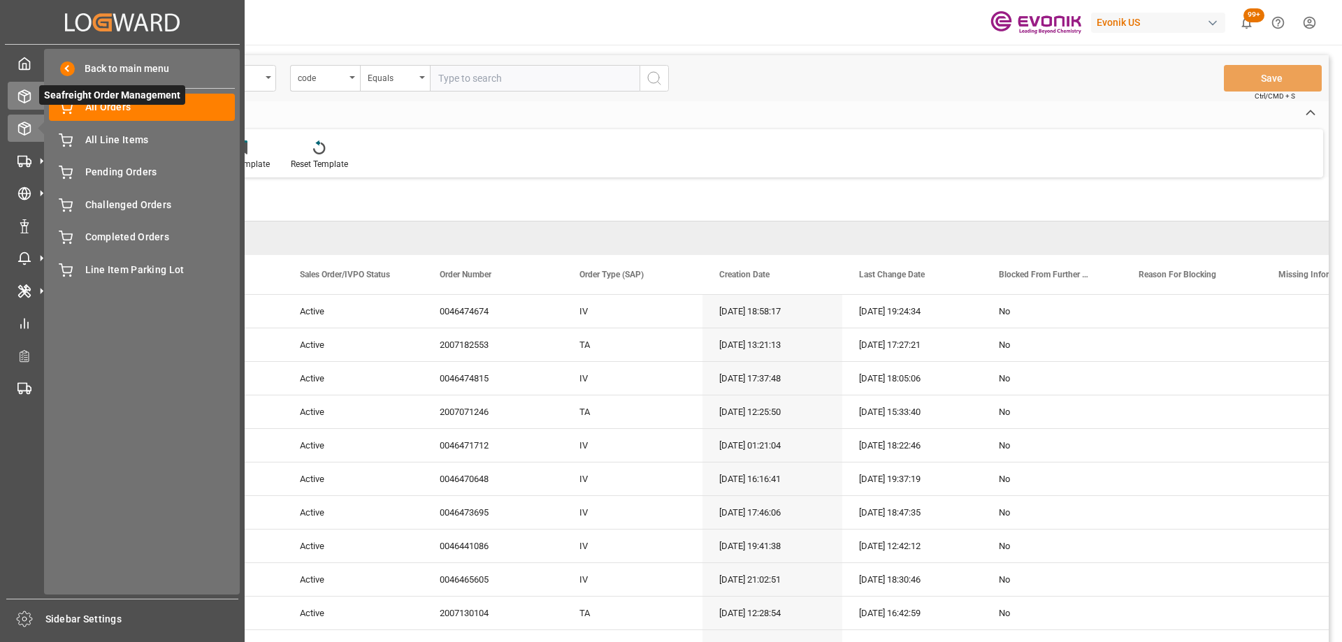
click at [25, 106] on div "Seafreight Order Management Seafreight Order Management" at bounding box center [122, 95] width 229 height 27
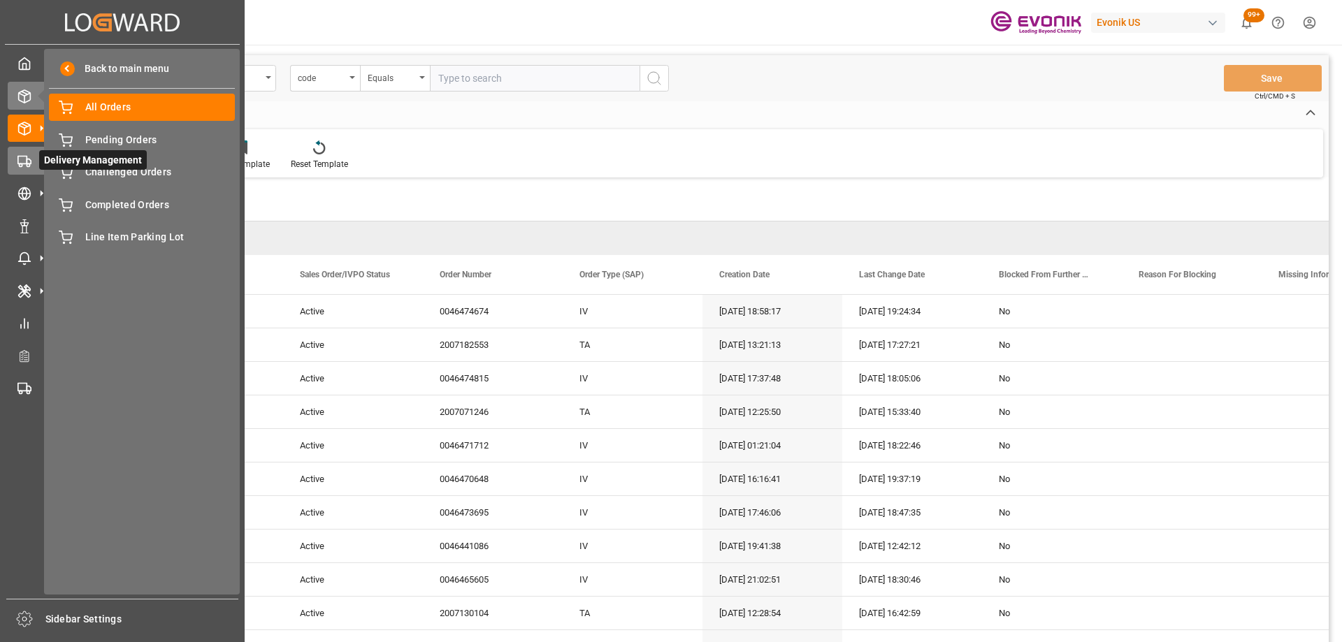
click at [27, 165] on circle at bounding box center [28, 165] width 3 height 3
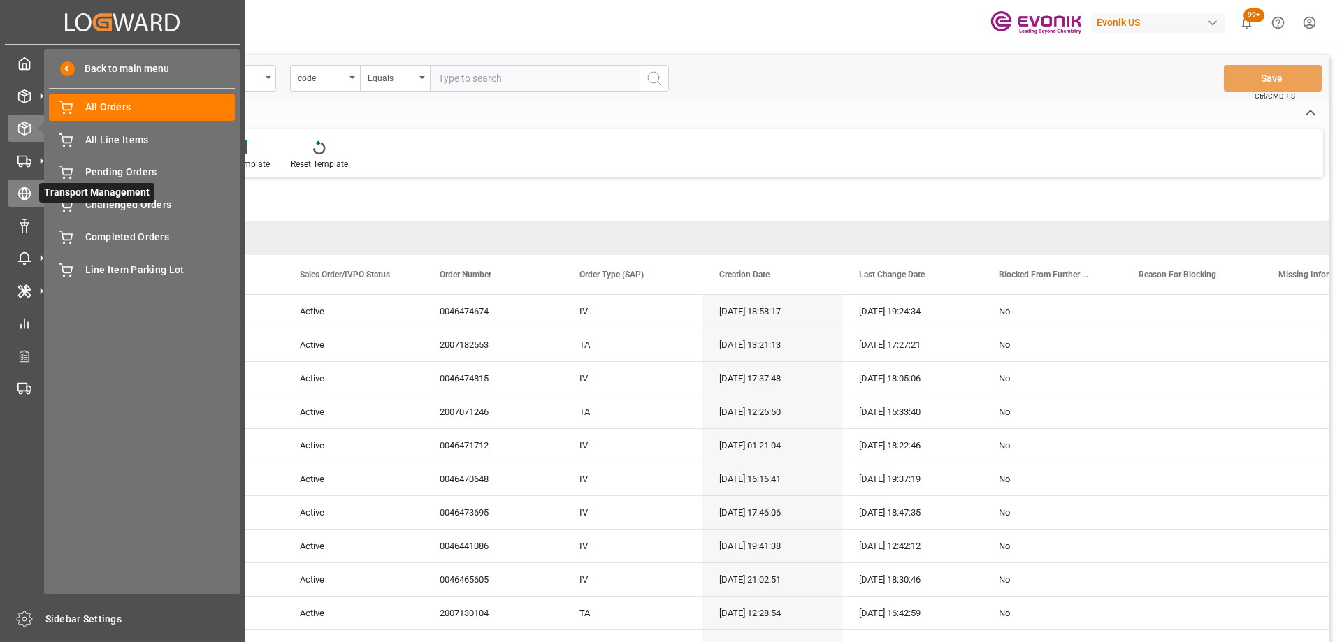
click at [20, 187] on icon at bounding box center [24, 194] width 14 height 14
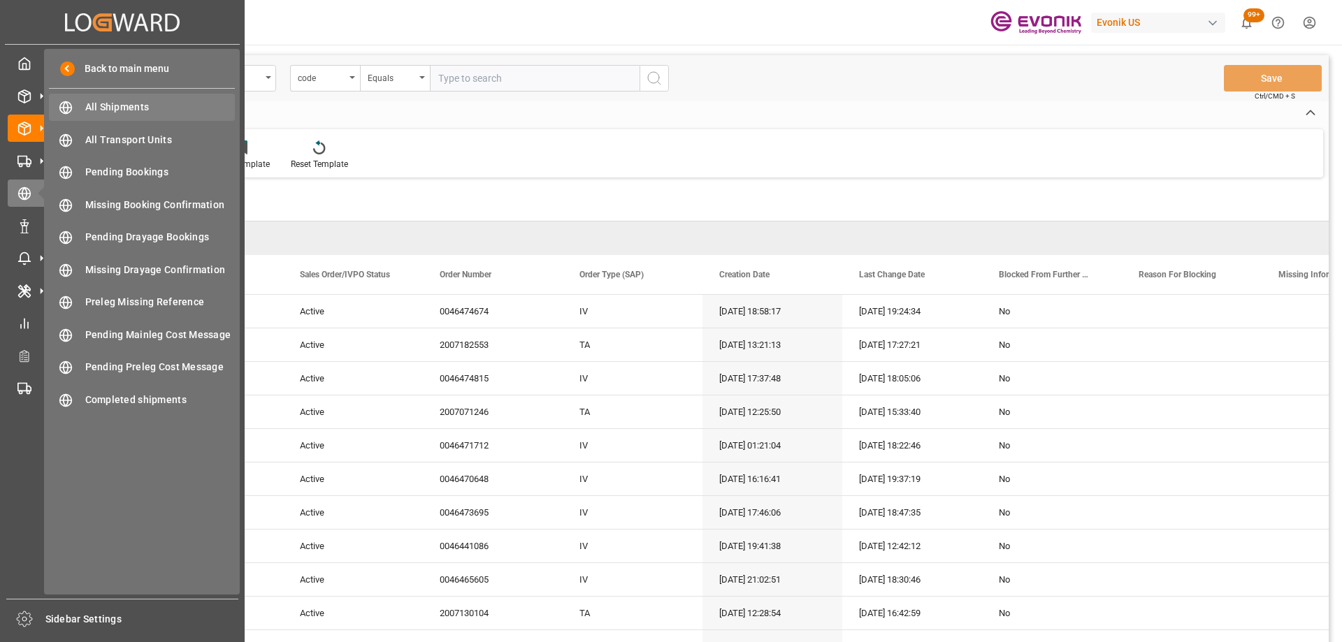
click at [117, 101] on span "All Shipments" at bounding box center [160, 107] width 150 height 15
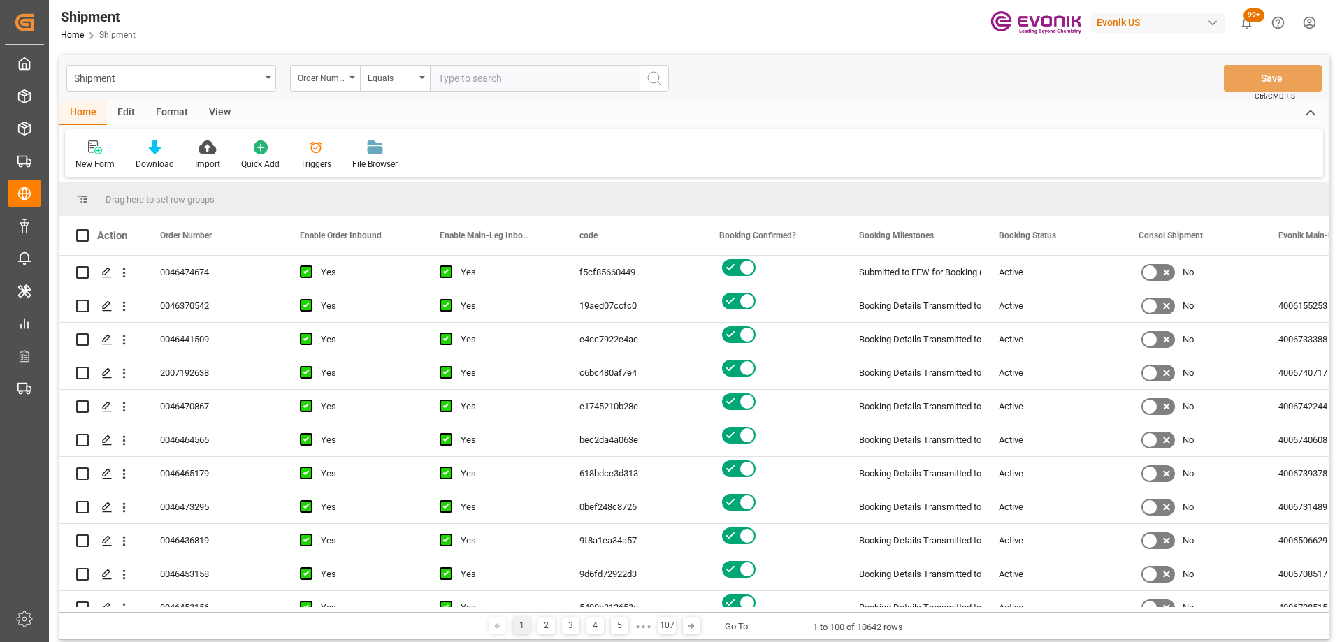
click at [205, 110] on div "View" at bounding box center [220, 113] width 43 height 24
click at [152, 146] on icon at bounding box center [159, 148] width 14 height 14
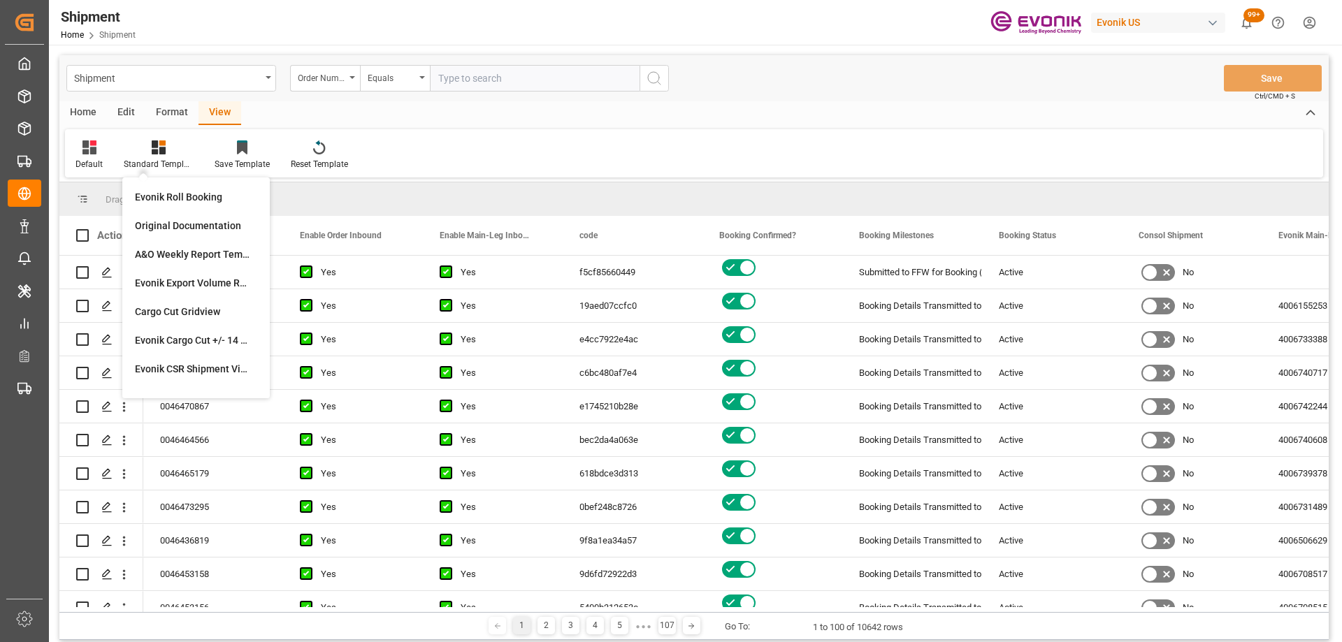
click at [164, 118] on div "Format" at bounding box center [171, 113] width 53 height 24
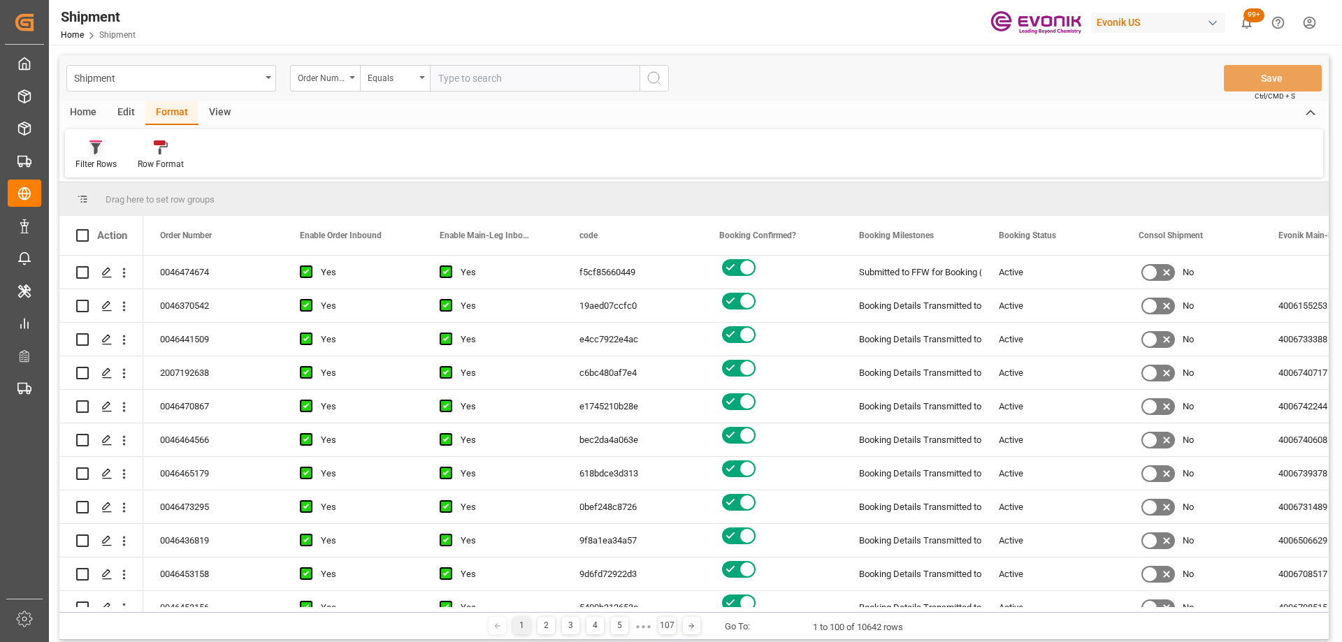
click at [104, 155] on div "Filter Rows" at bounding box center [96, 155] width 62 height 31
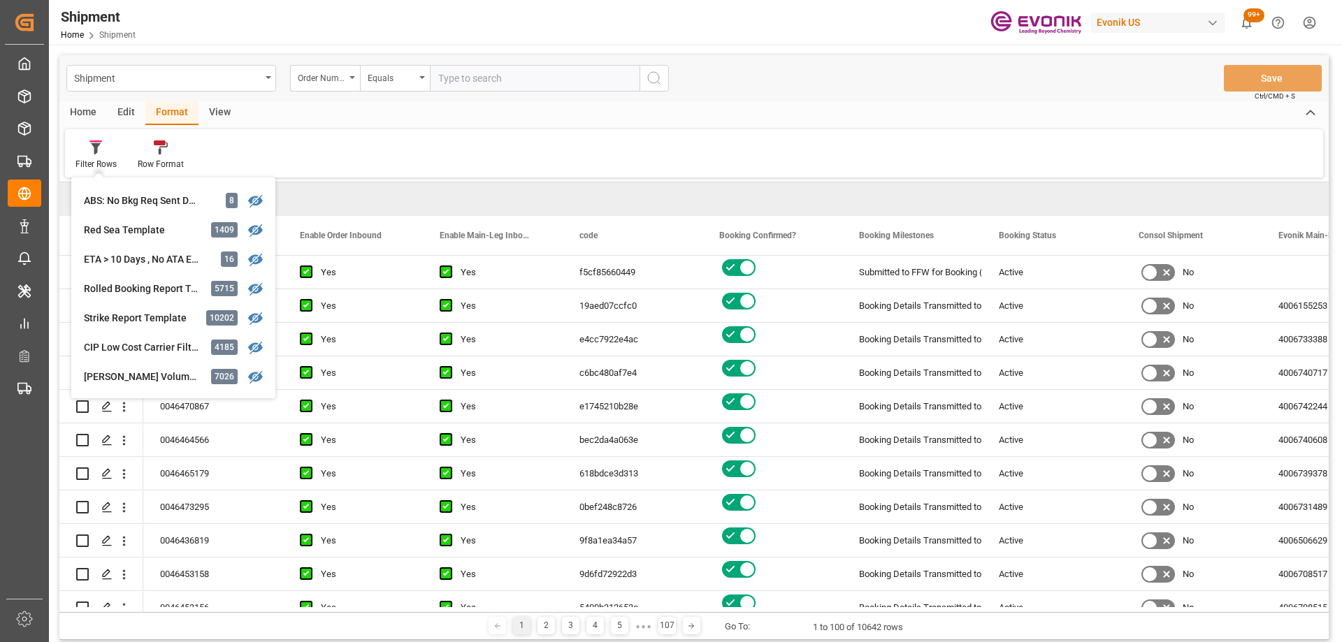
scroll to position [489, 0]
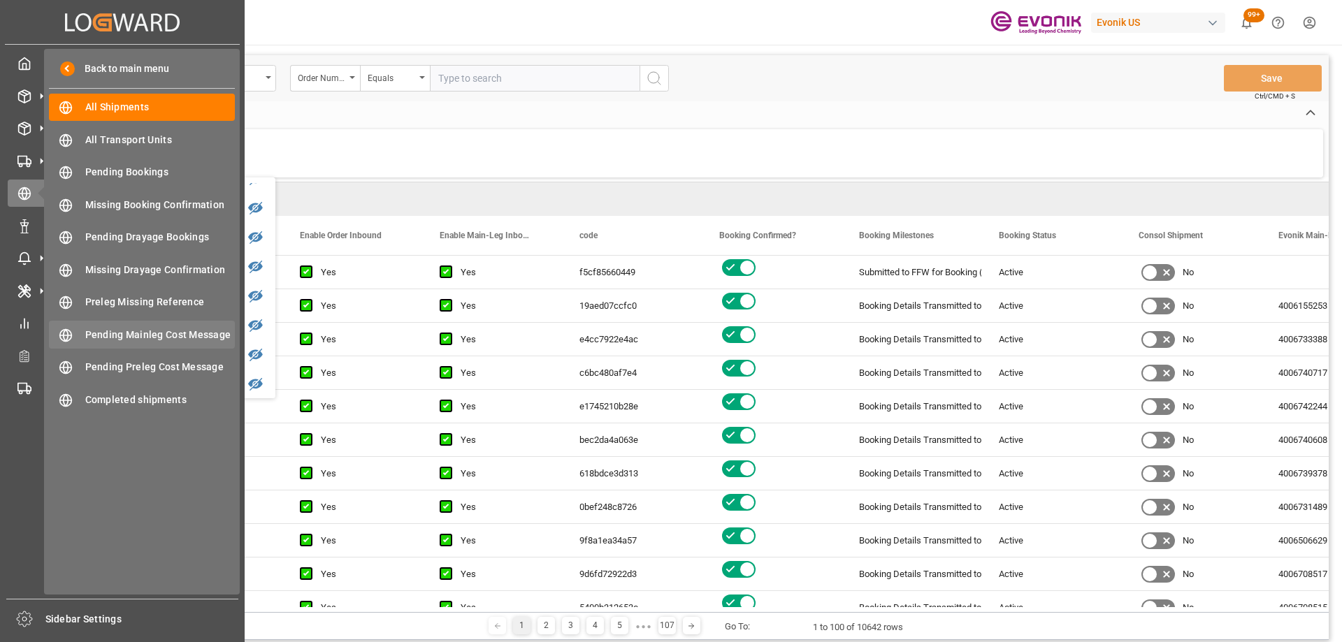
click at [150, 325] on div "Pending Mainleg Cost Message Pending Mainleg Cost Message" at bounding box center [142, 334] width 186 height 27
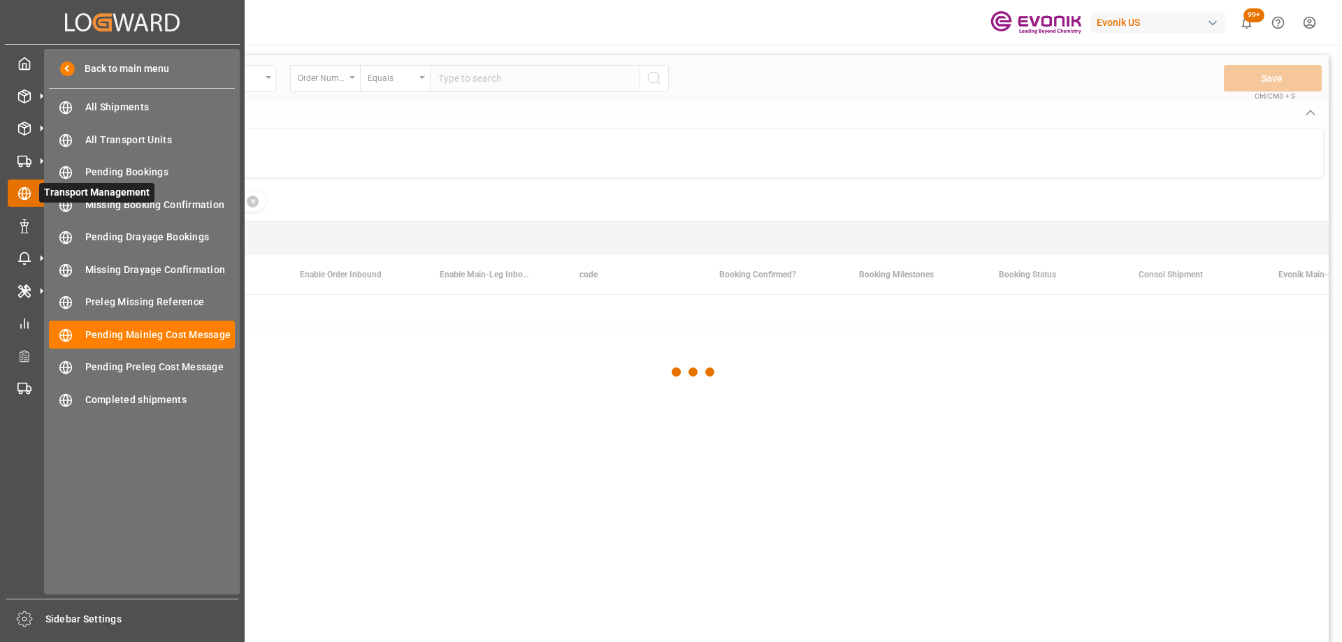
click at [32, 192] on icon at bounding box center [41, 193] width 29 height 29
click at [111, 101] on span "All Shipments" at bounding box center [160, 107] width 150 height 15
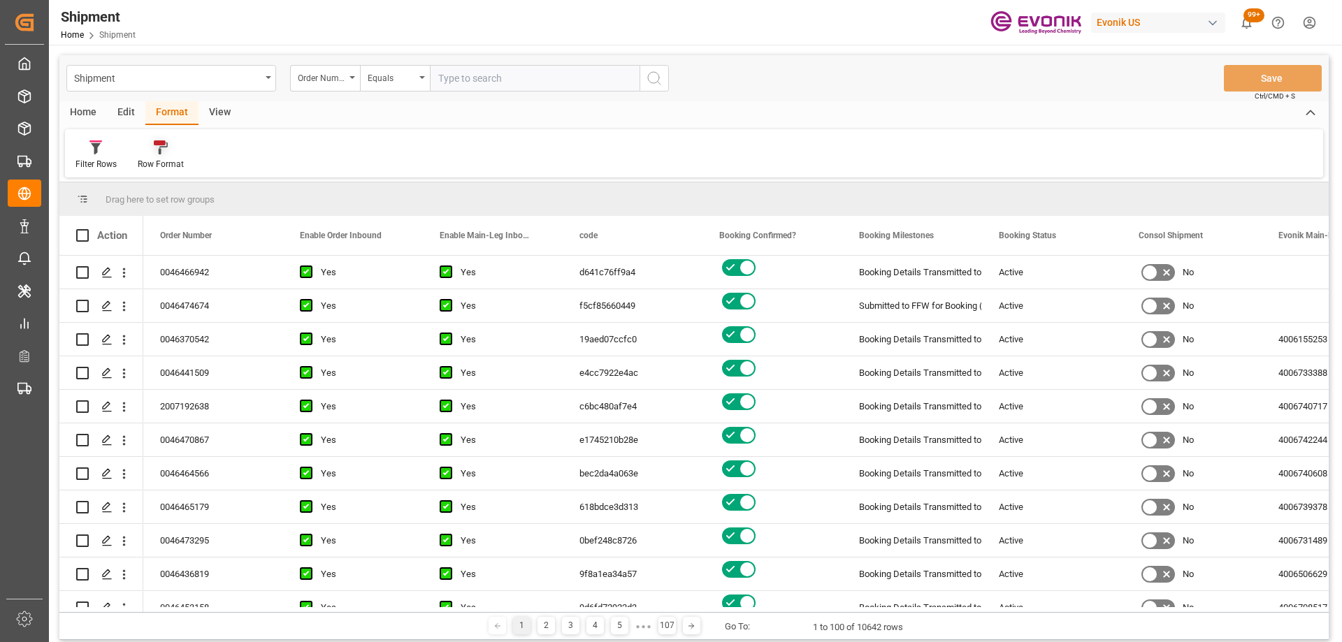
click at [168, 154] on div at bounding box center [161, 147] width 46 height 15
click at [108, 162] on div "Filter Rows" at bounding box center [96, 164] width 41 height 13
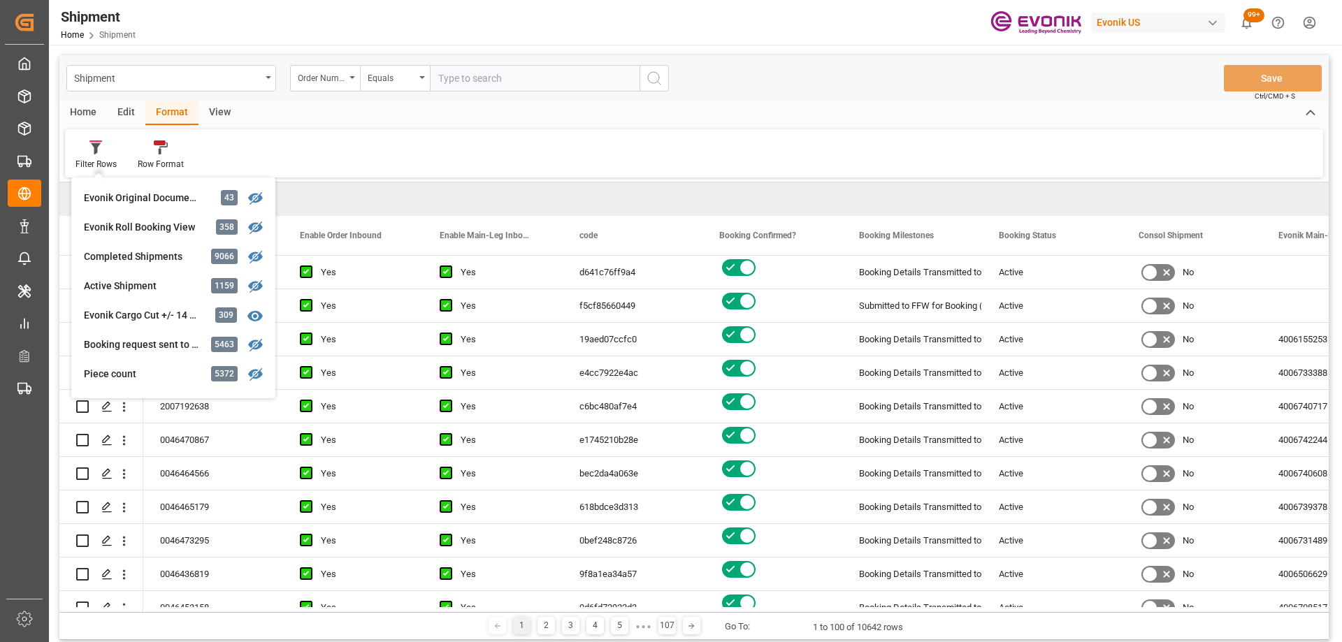
scroll to position [489, 0]
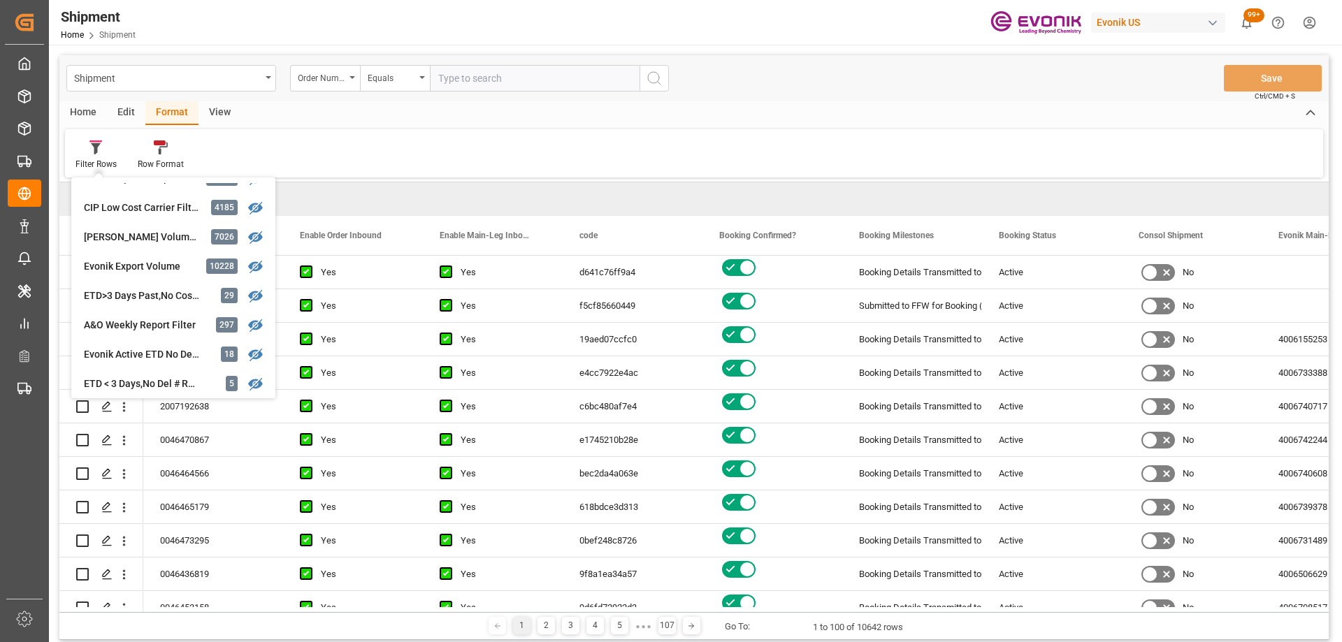
click at [131, 322] on div "A&O Weekly Report Filter" at bounding box center [145, 325] width 122 height 15
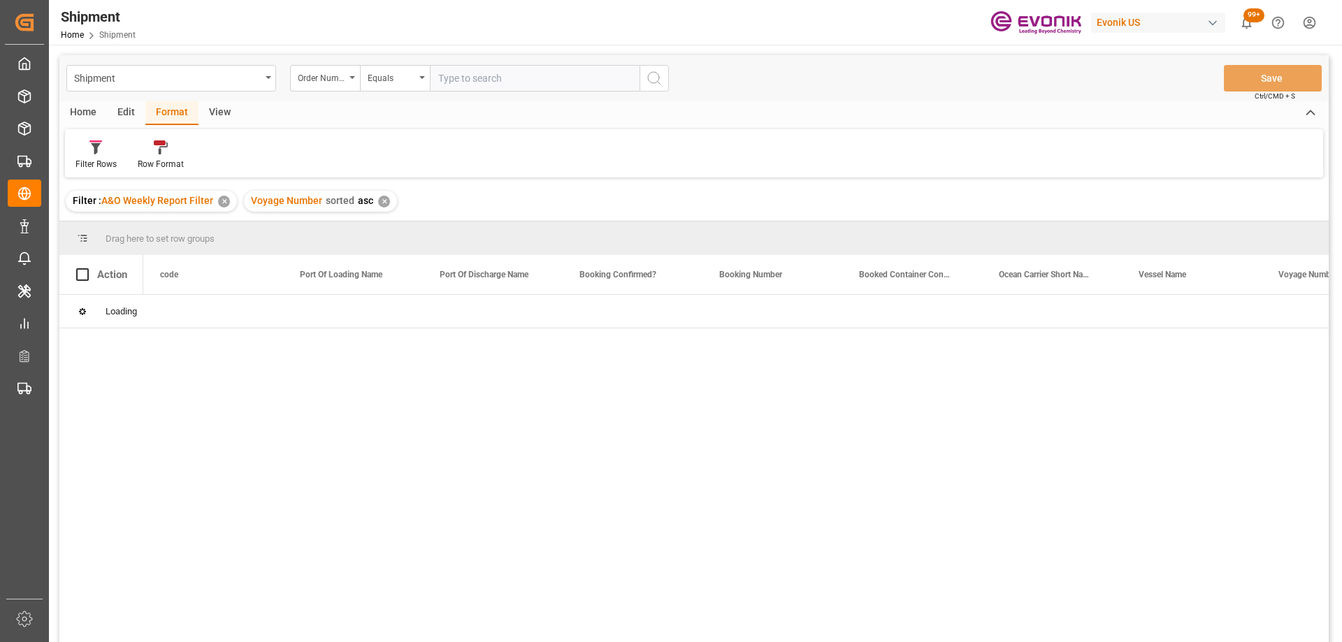
click at [129, 110] on div "Edit" at bounding box center [126, 113] width 38 height 24
click at [104, 110] on div "Home" at bounding box center [83, 113] width 48 height 24
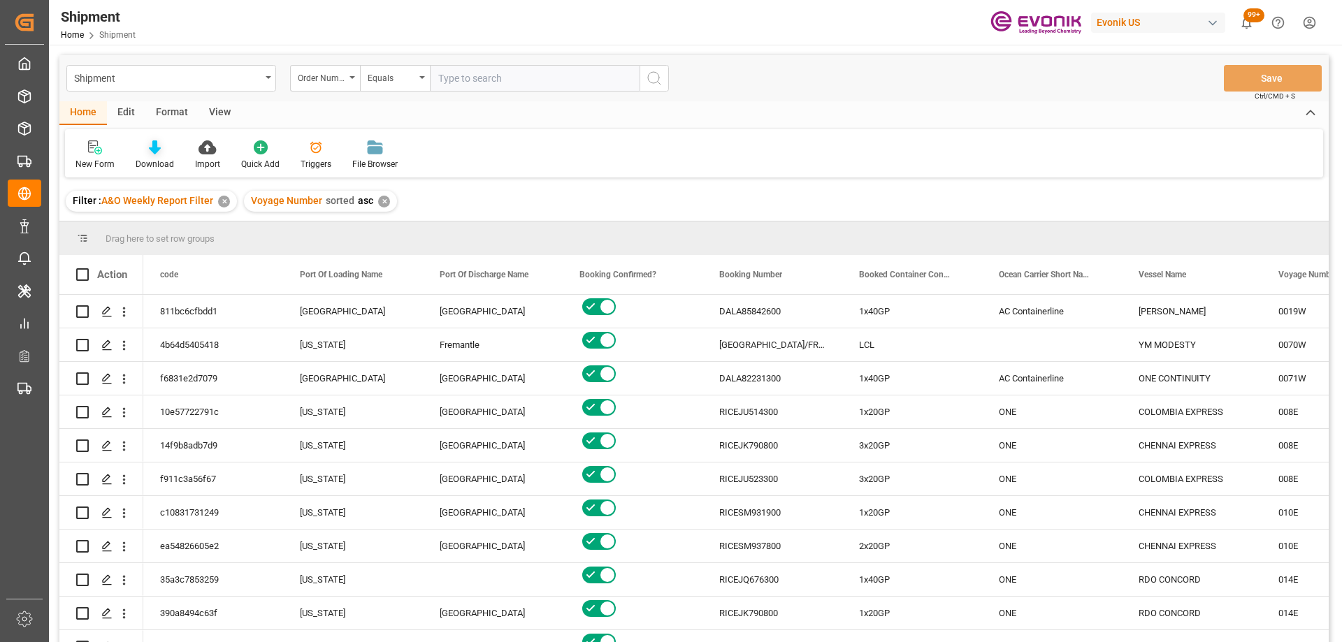
click at [152, 150] on icon at bounding box center [155, 148] width 12 height 14
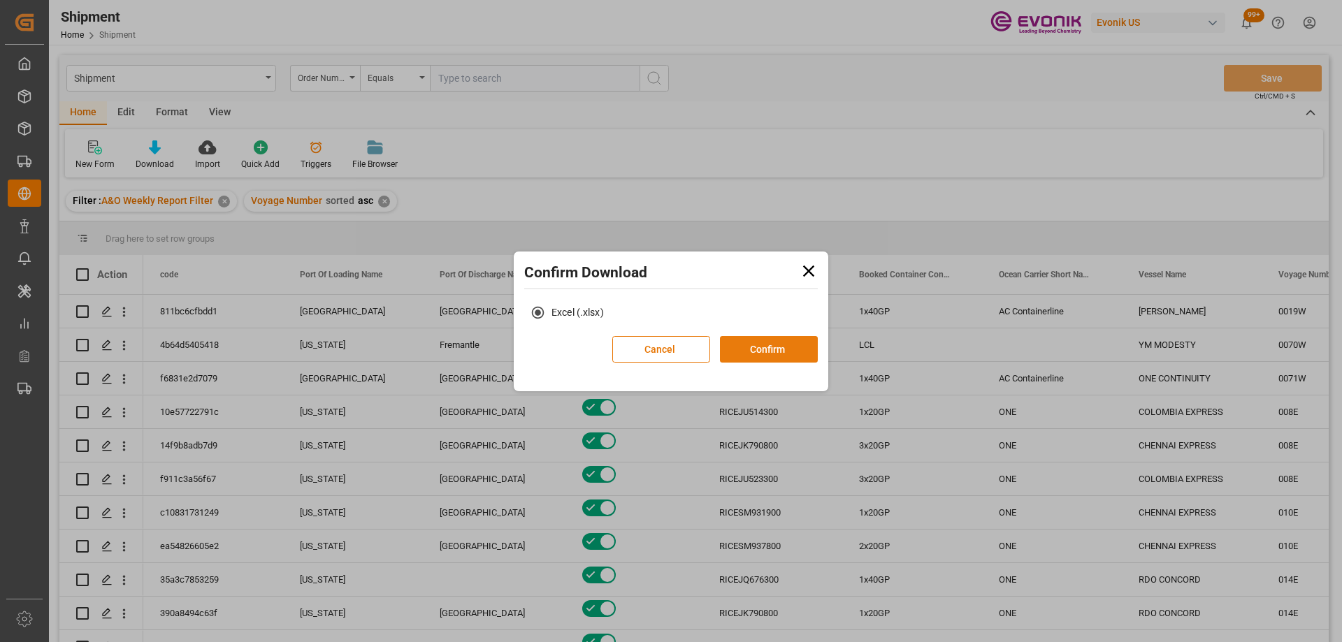
click at [782, 352] on button "Confirm" at bounding box center [769, 349] width 98 height 27
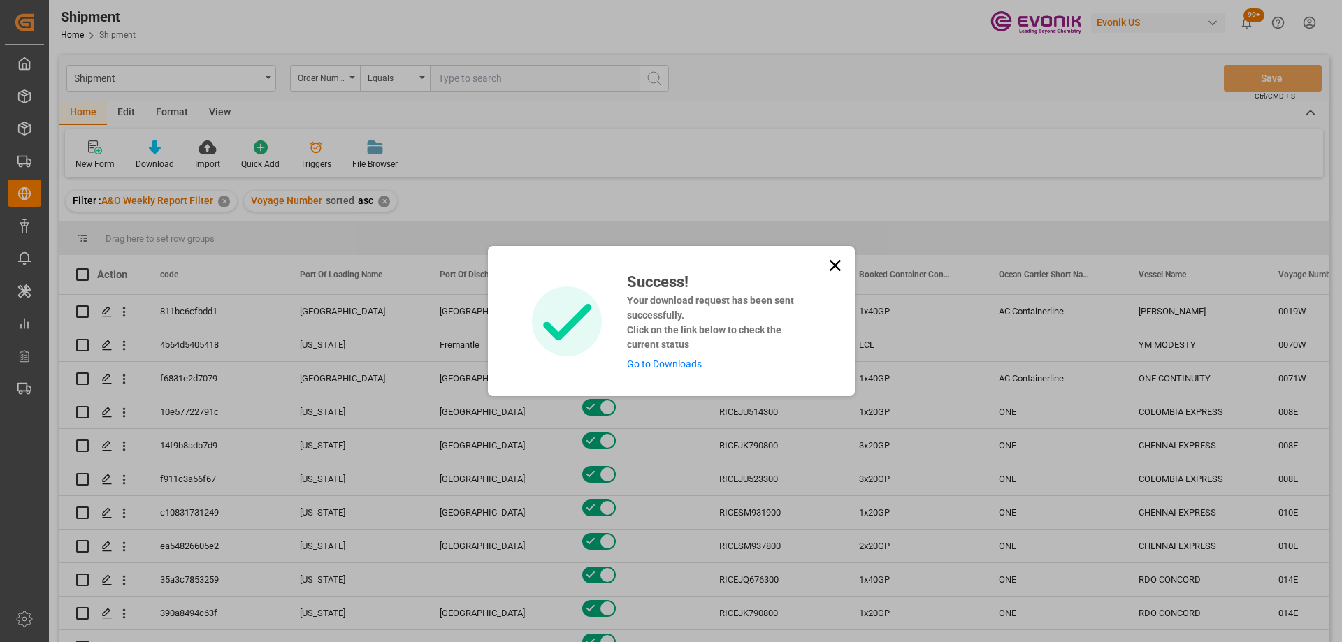
click at [840, 264] on icon at bounding box center [836, 266] width 20 height 20
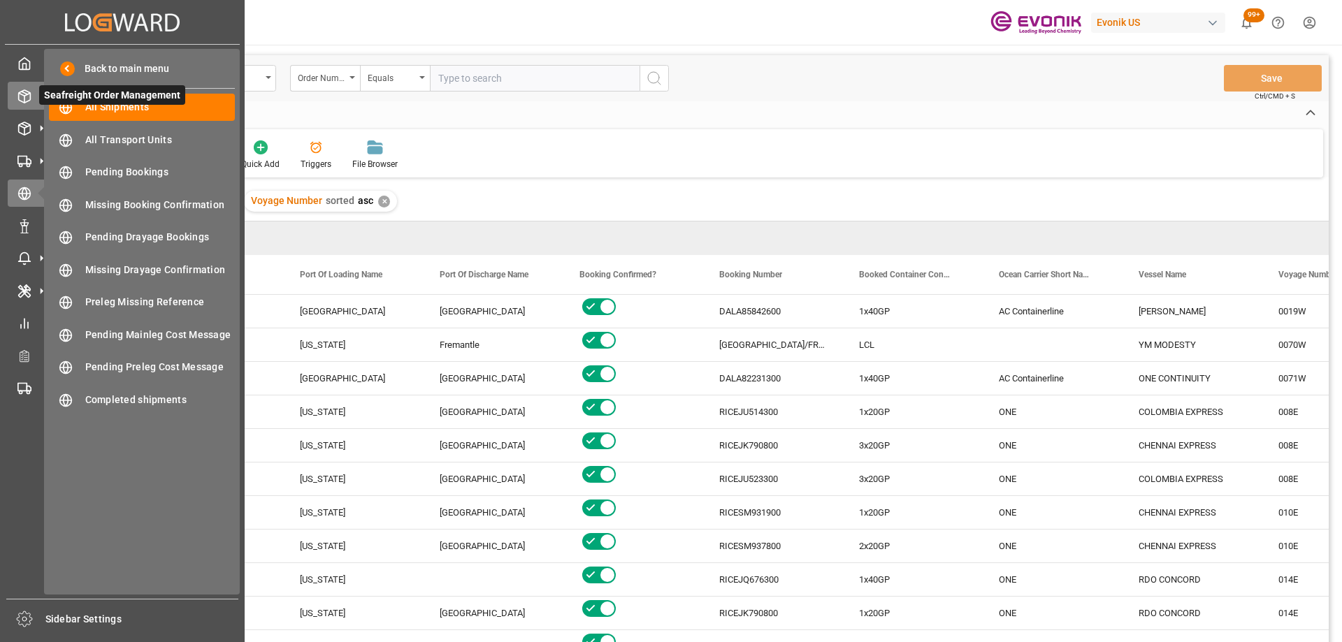
click at [25, 97] on icon at bounding box center [24, 96] width 14 height 14
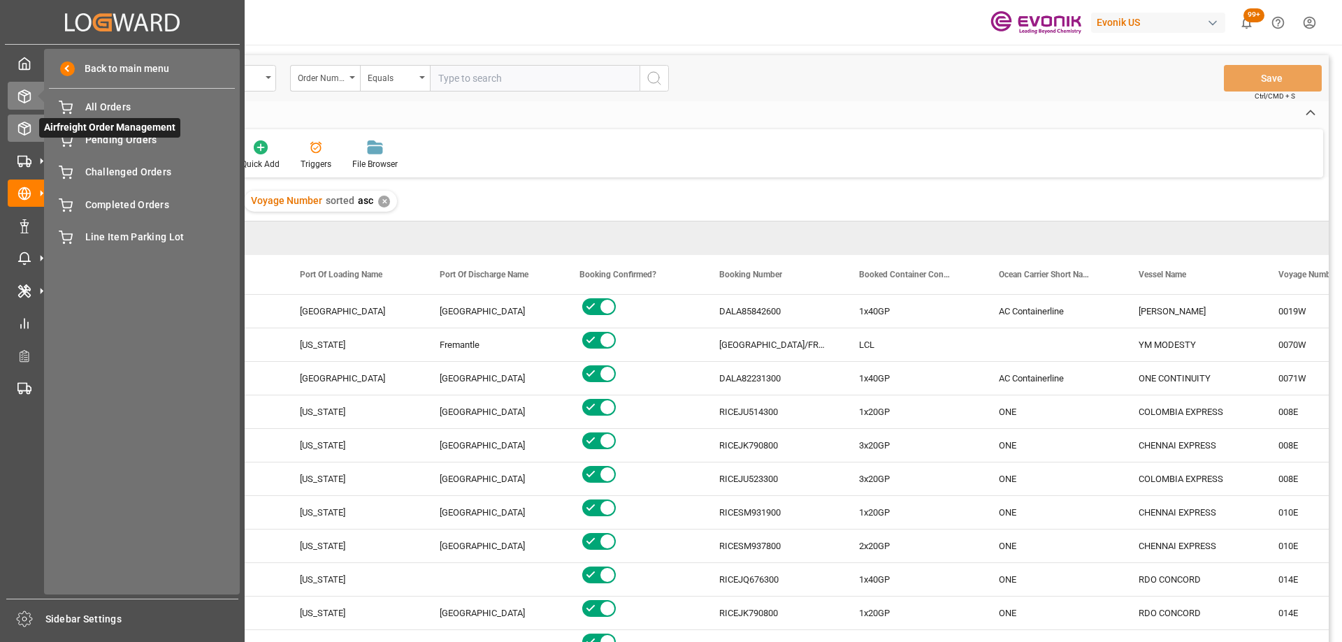
click at [30, 131] on icon at bounding box center [25, 128] width 12 height 13
click at [137, 141] on span "All Line Items" at bounding box center [160, 140] width 150 height 15
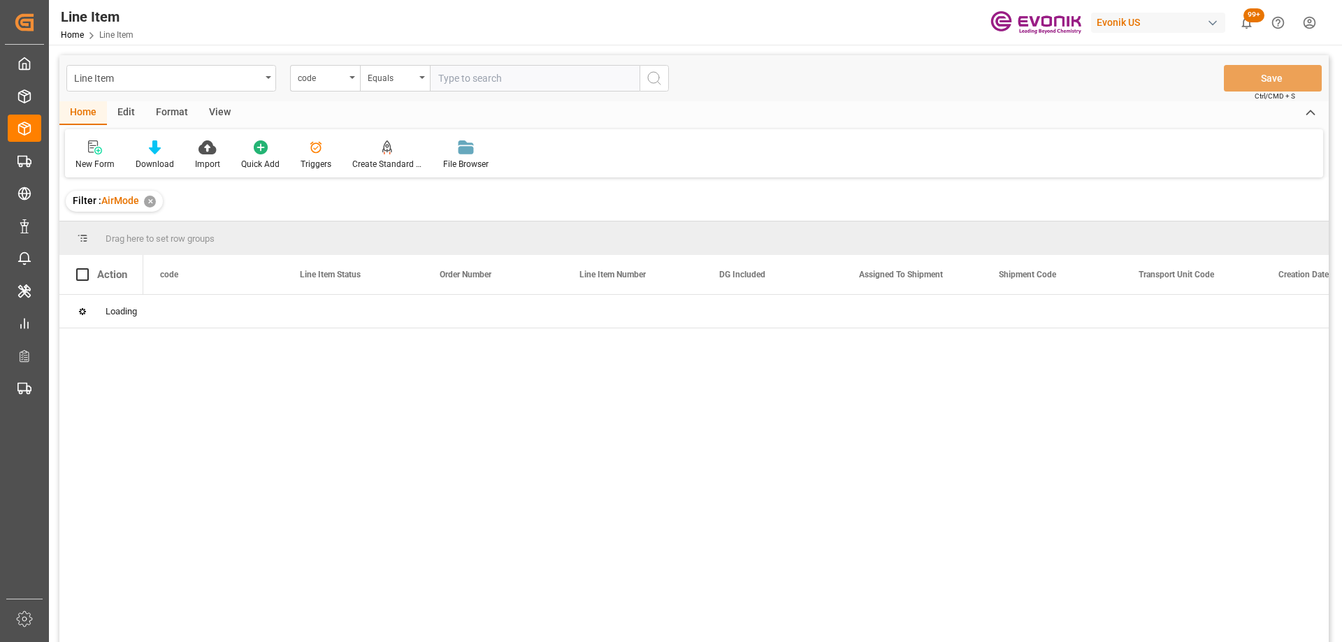
click at [148, 206] on div "✕" at bounding box center [150, 202] width 12 height 12
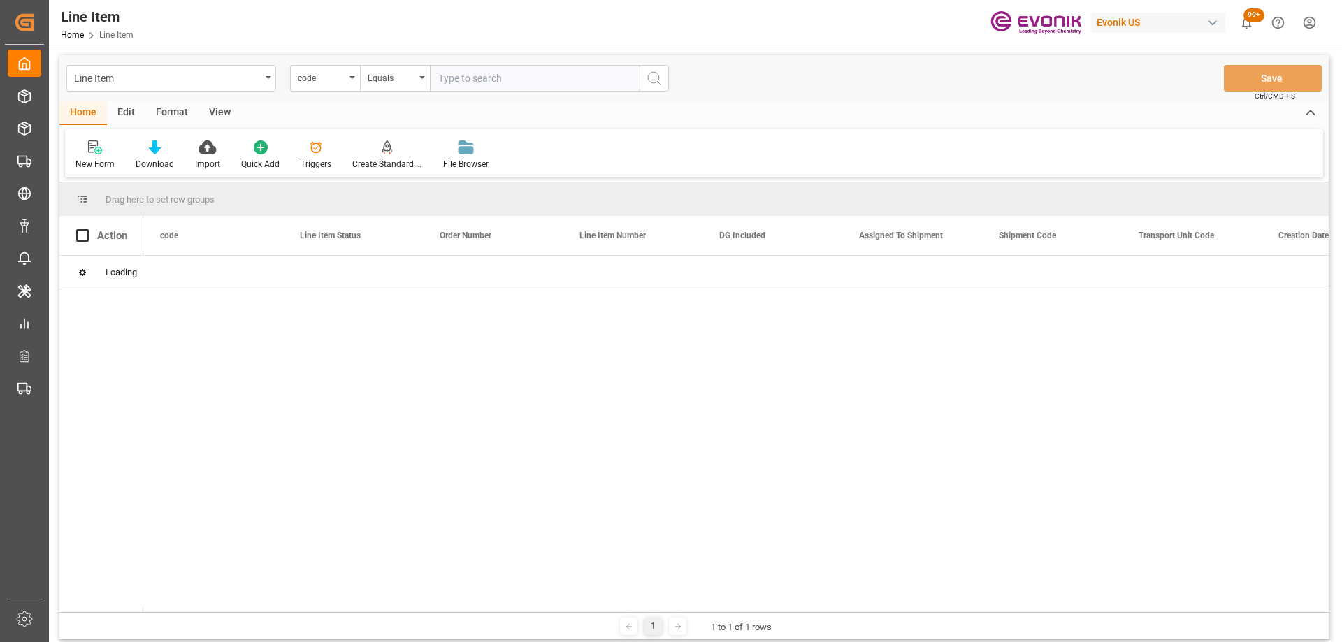
click at [214, 113] on div "View" at bounding box center [220, 113] width 43 height 24
click at [138, 172] on div "Default Standard Templates Save Template Reset Template" at bounding box center [694, 153] width 1258 height 48
click at [144, 160] on div "Standard Templates" at bounding box center [159, 164] width 70 height 13
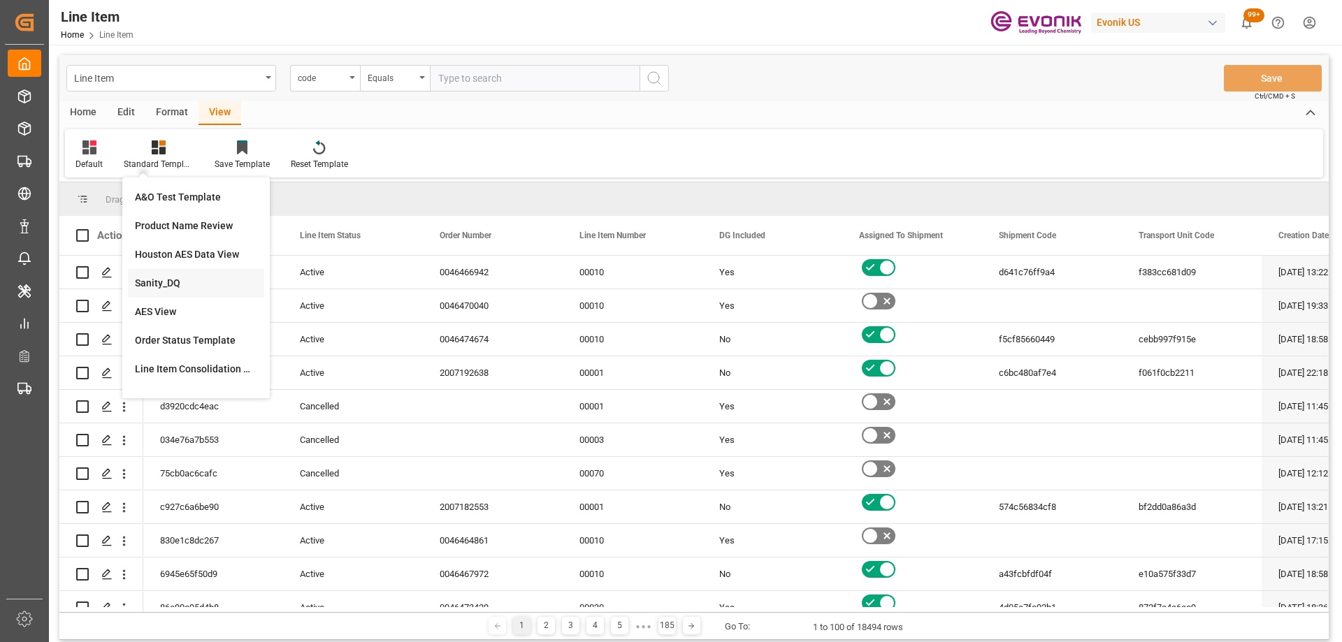
scroll to position [249, 0]
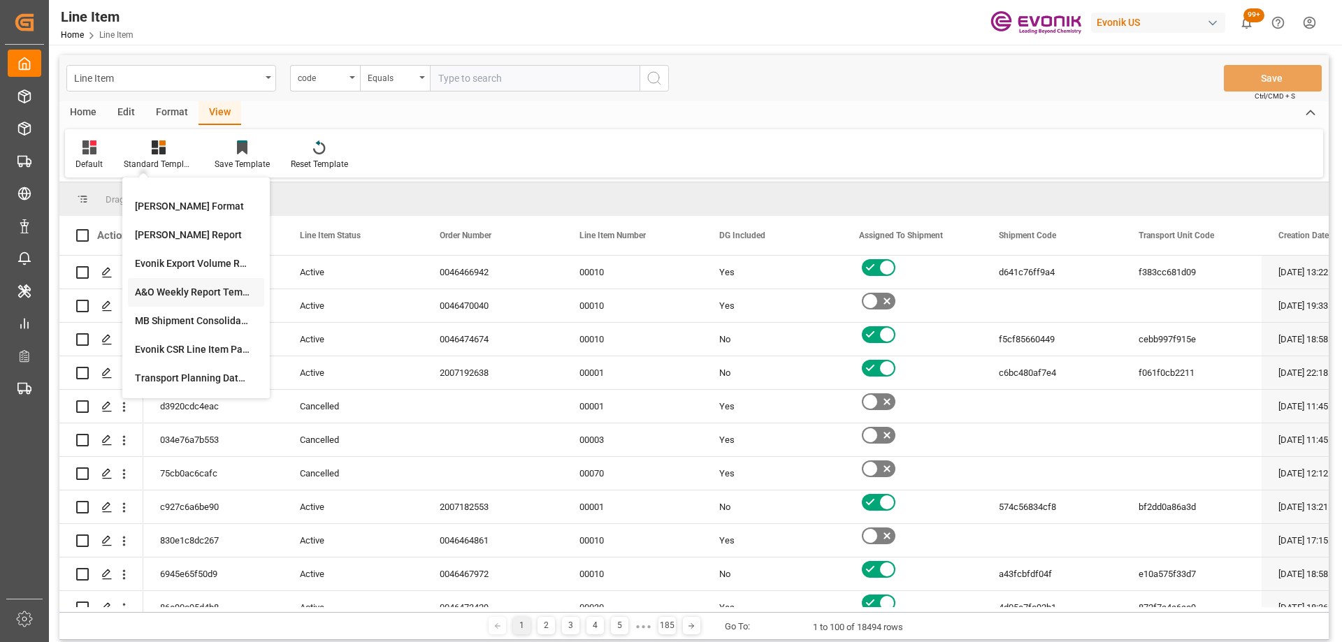
click at [177, 289] on div "A&O Weekly Report Template" at bounding box center [196, 292] width 122 height 15
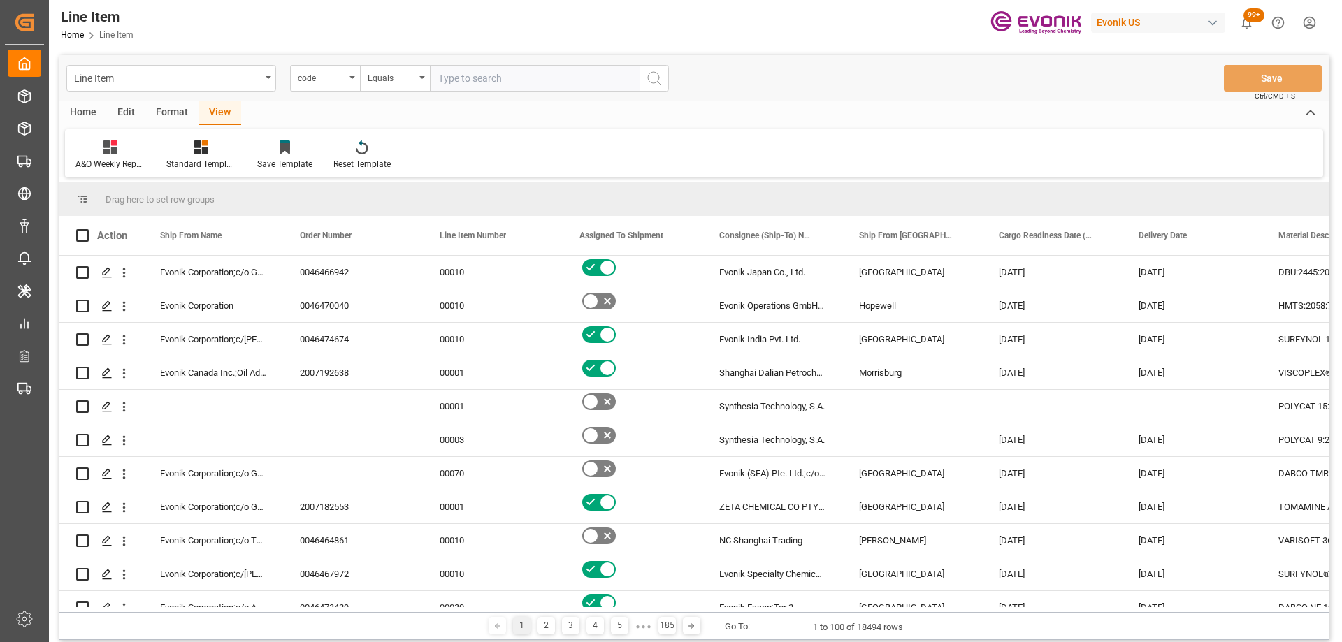
click at [117, 113] on div "Edit" at bounding box center [126, 113] width 38 height 24
click at [94, 112] on div "Home" at bounding box center [83, 113] width 48 height 24
click at [152, 151] on icon at bounding box center [155, 148] width 12 height 14
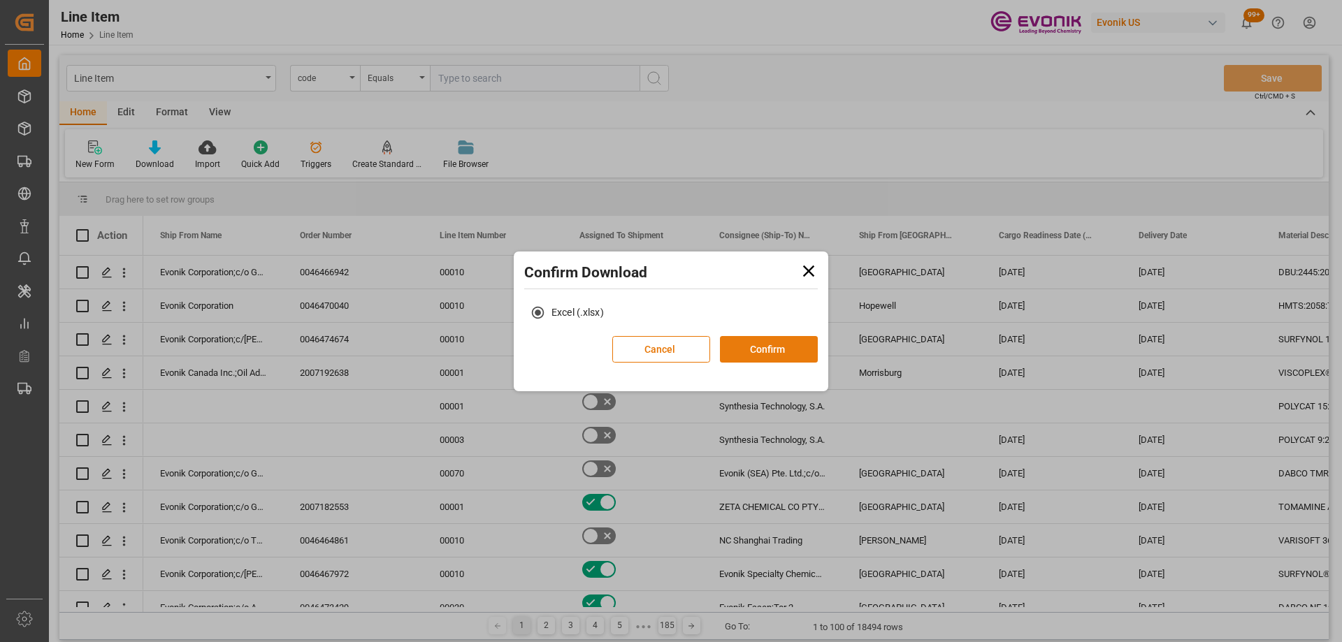
click at [760, 346] on button "Confirm" at bounding box center [769, 349] width 98 height 27
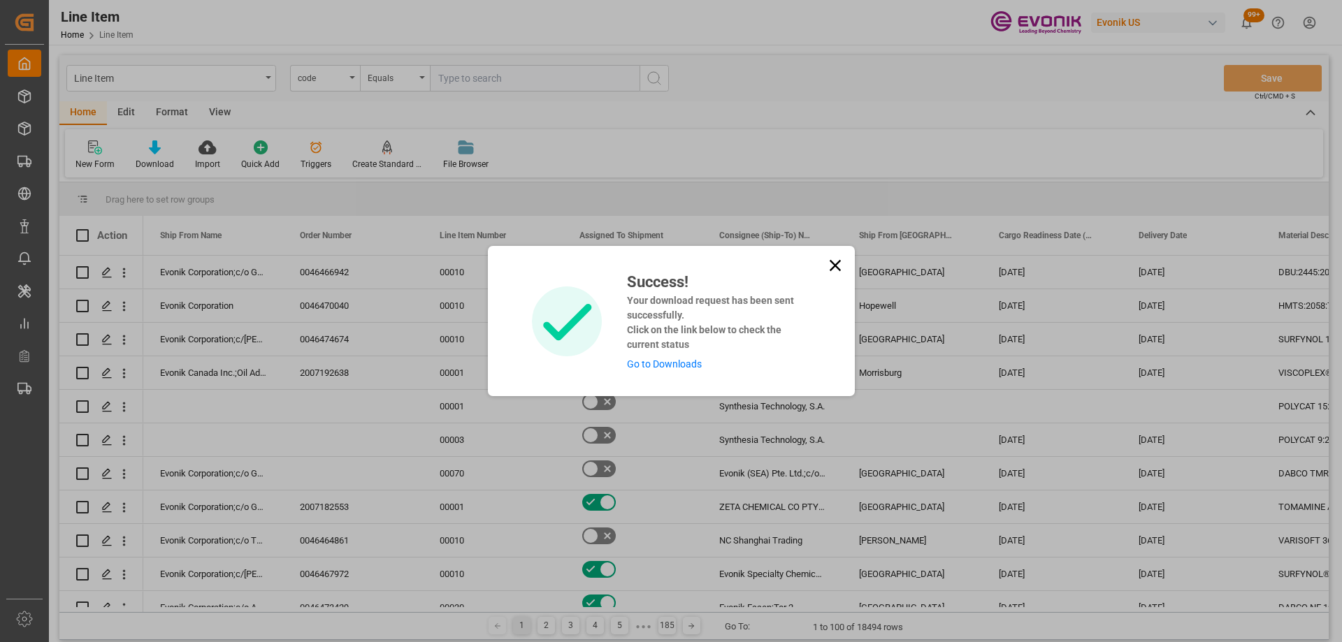
click at [828, 265] on icon at bounding box center [836, 266] width 20 height 20
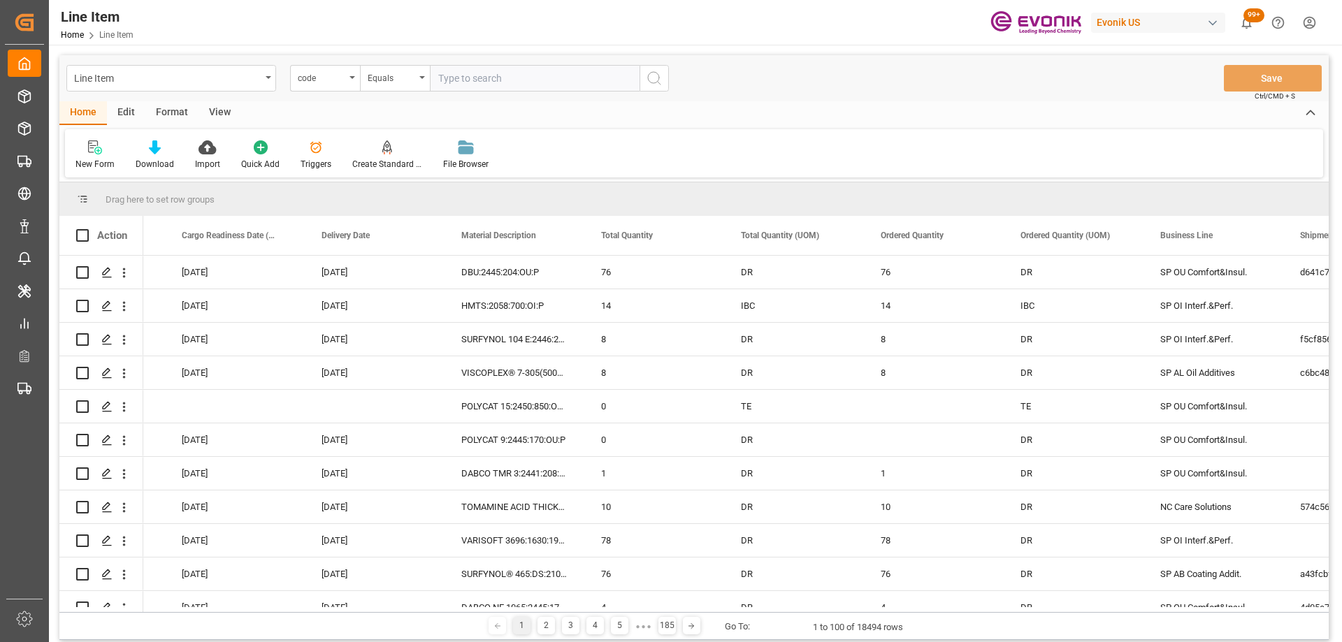
scroll to position [0, 0]
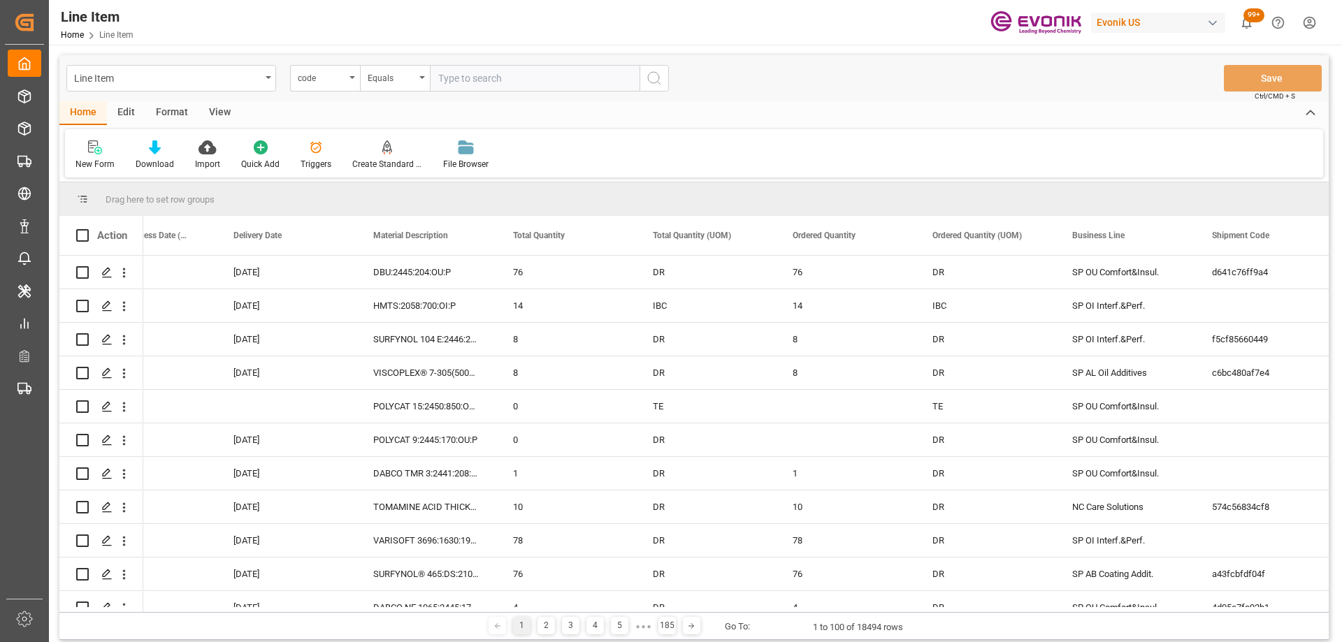
click at [213, 116] on div "View" at bounding box center [220, 113] width 43 height 24
click at [112, 150] on icon at bounding box center [110, 148] width 14 height 14
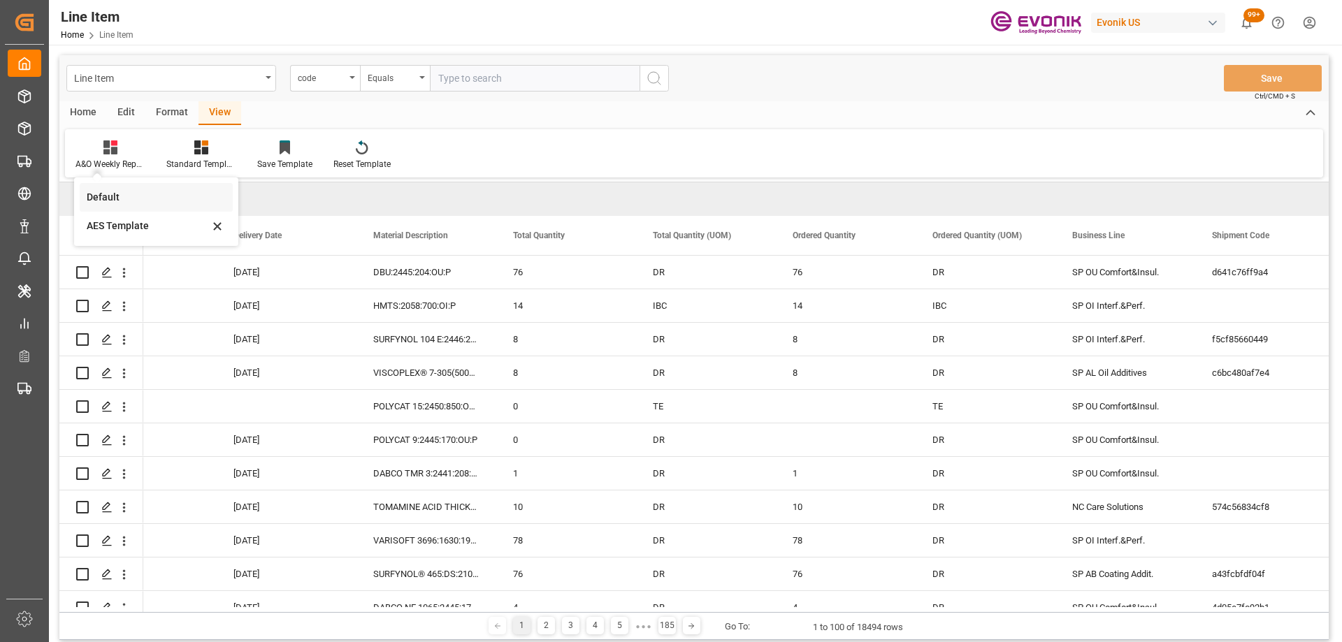
click at [118, 196] on div "Default" at bounding box center [148, 197] width 122 height 15
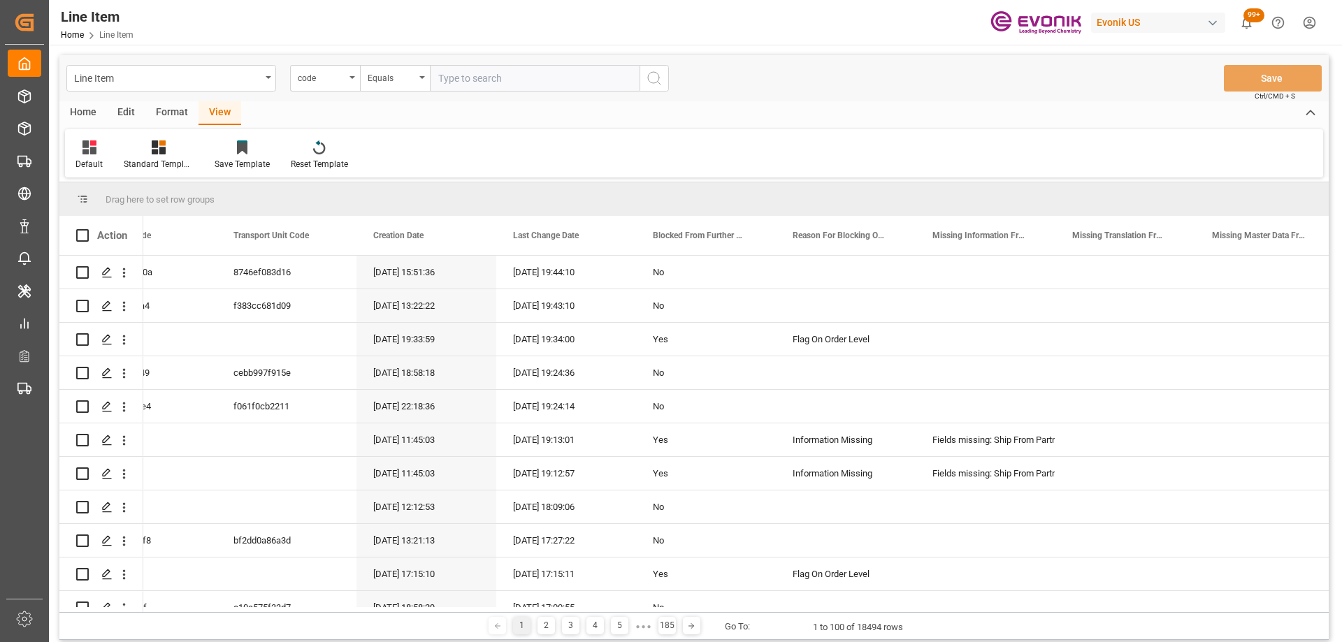
click at [128, 115] on div "Edit" at bounding box center [126, 113] width 38 height 24
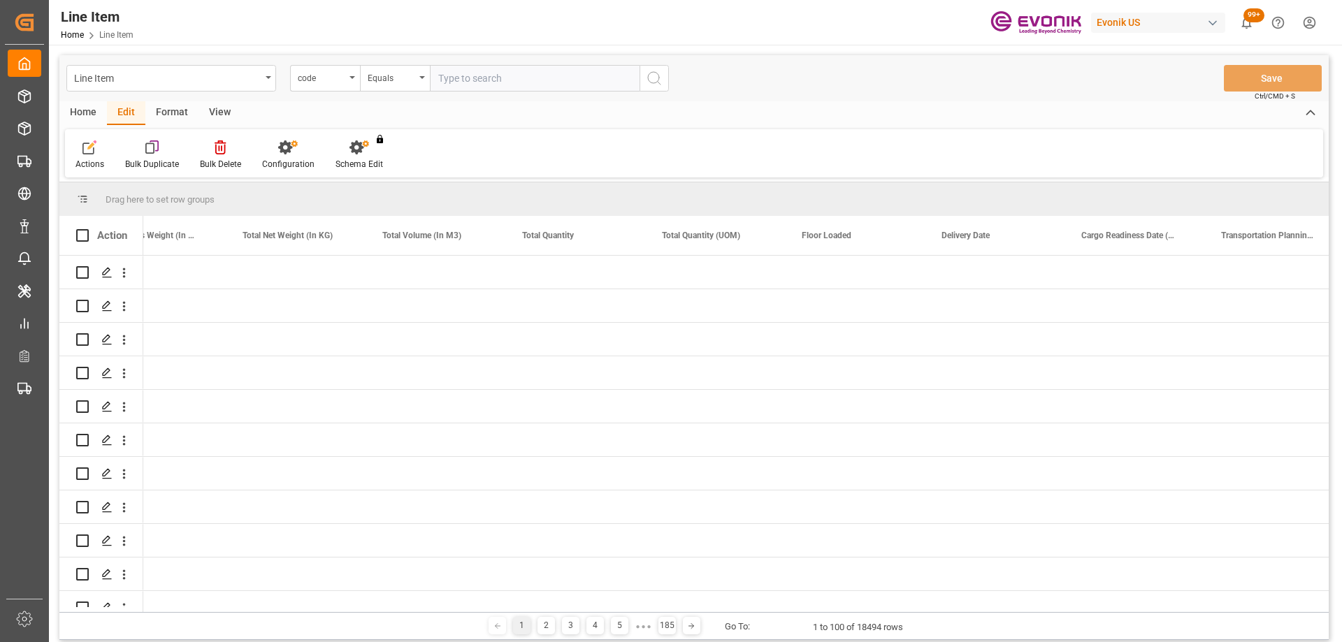
scroll to position [0, 4669]
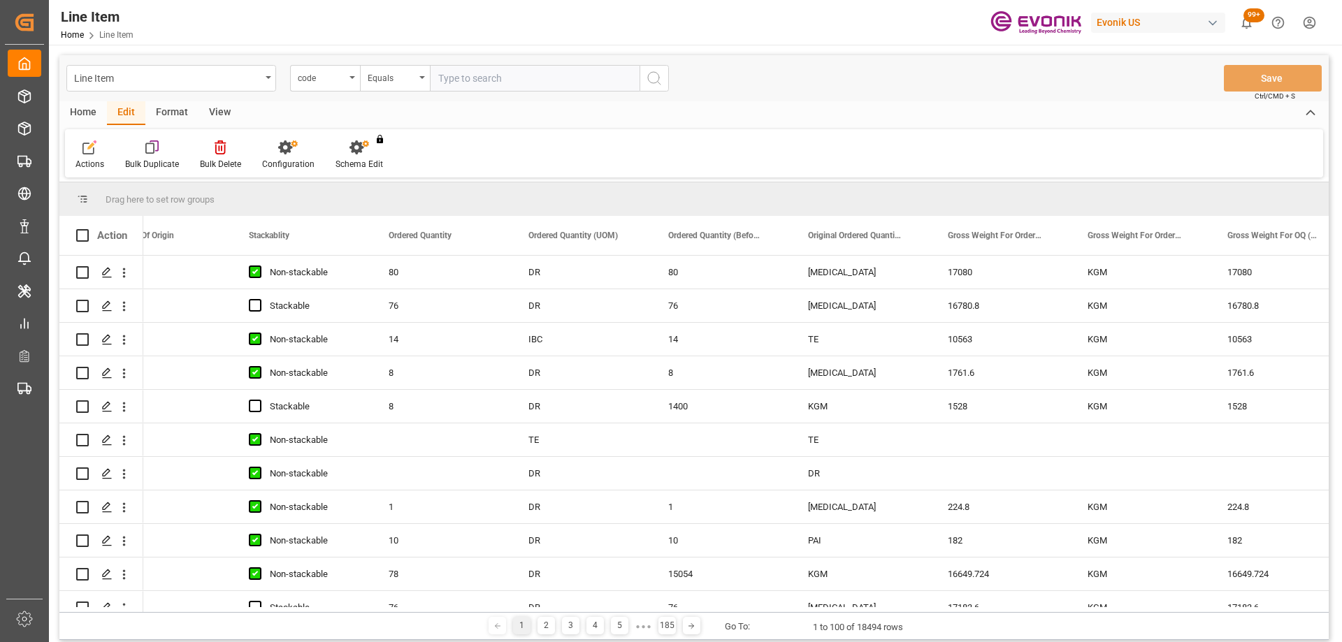
click at [208, 115] on div "View" at bounding box center [220, 113] width 43 height 24
click at [163, 101] on div "Format" at bounding box center [171, 113] width 53 height 24
click at [105, 139] on div "Filter Rows Row Format" at bounding box center [694, 153] width 1258 height 48
click at [103, 150] on div at bounding box center [96, 147] width 41 height 15
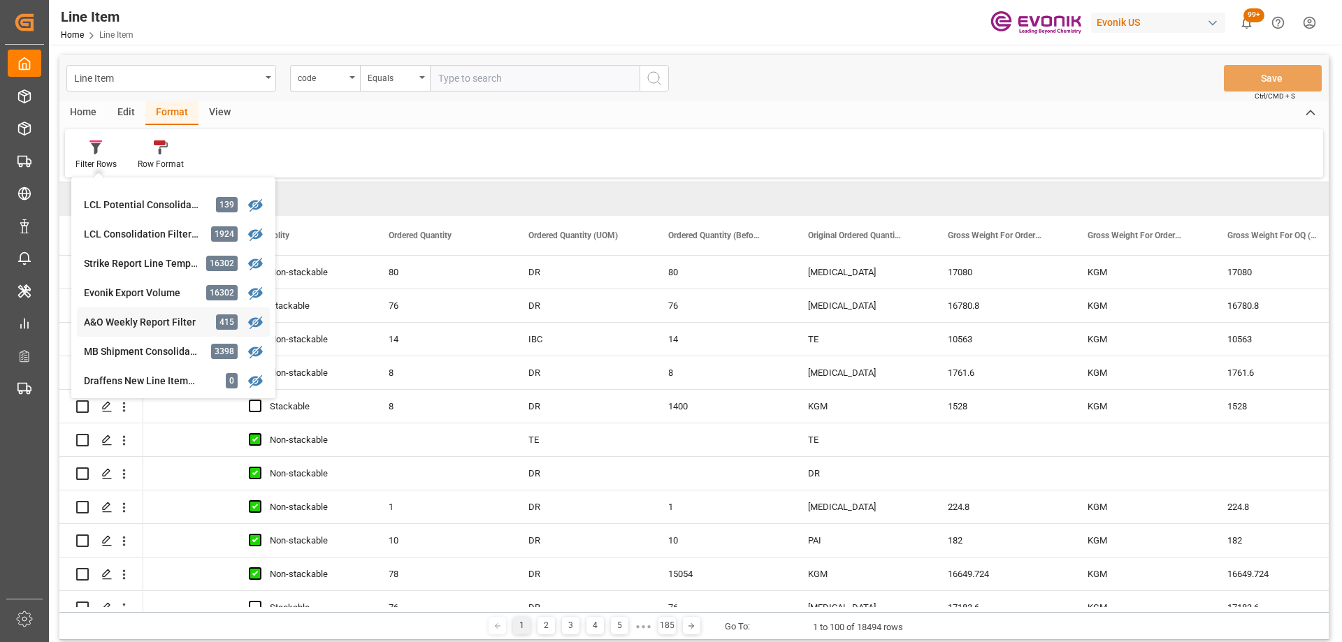
click at [150, 317] on div "A&O Weekly Report Filter" at bounding box center [145, 322] width 122 height 15
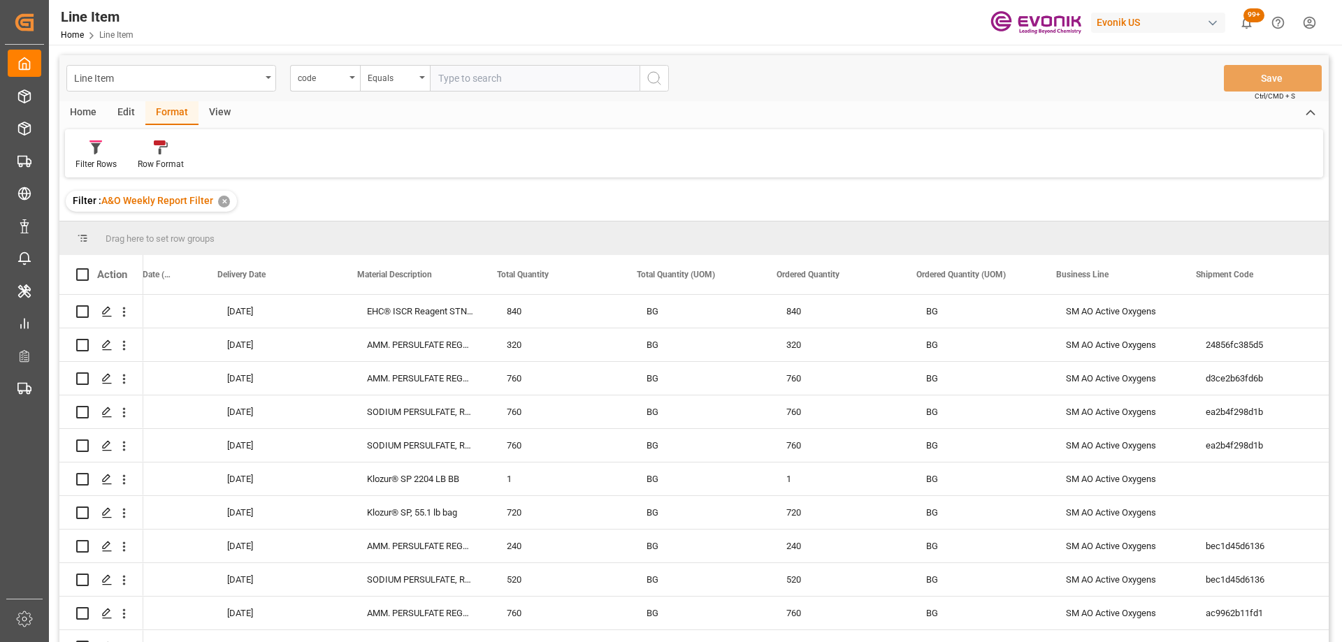
click at [218, 113] on div "View" at bounding box center [220, 113] width 43 height 24
click at [133, 109] on div "Edit" at bounding box center [126, 113] width 38 height 24
click at [89, 117] on div "Home" at bounding box center [83, 113] width 48 height 24
click at [150, 154] on icon at bounding box center [155, 148] width 12 height 14
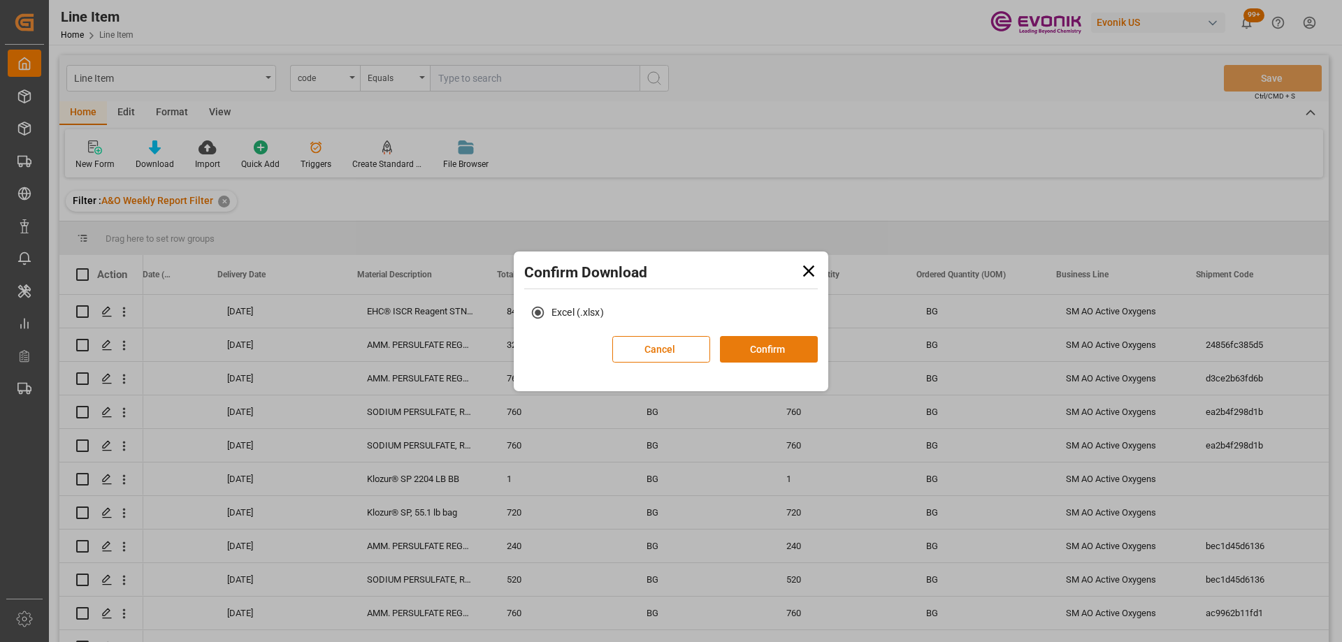
click at [749, 348] on button "Confirm" at bounding box center [769, 349] width 98 height 27
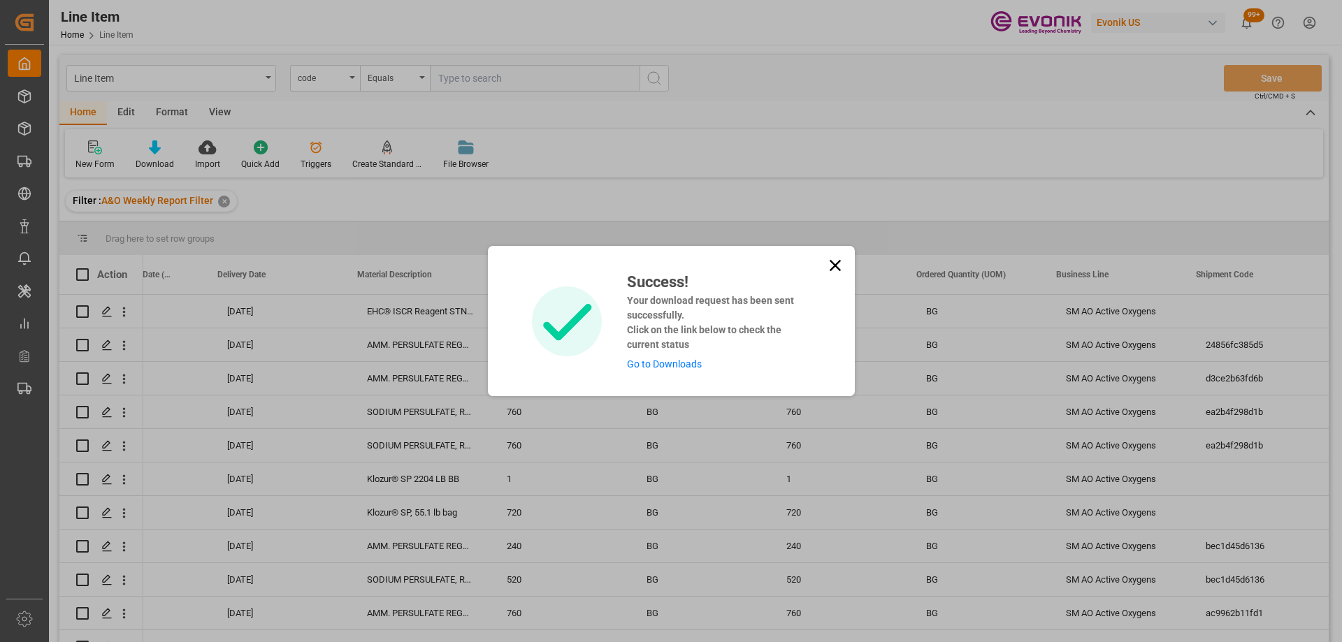
click at [652, 361] on link "Go to Downloads" at bounding box center [664, 364] width 75 height 11
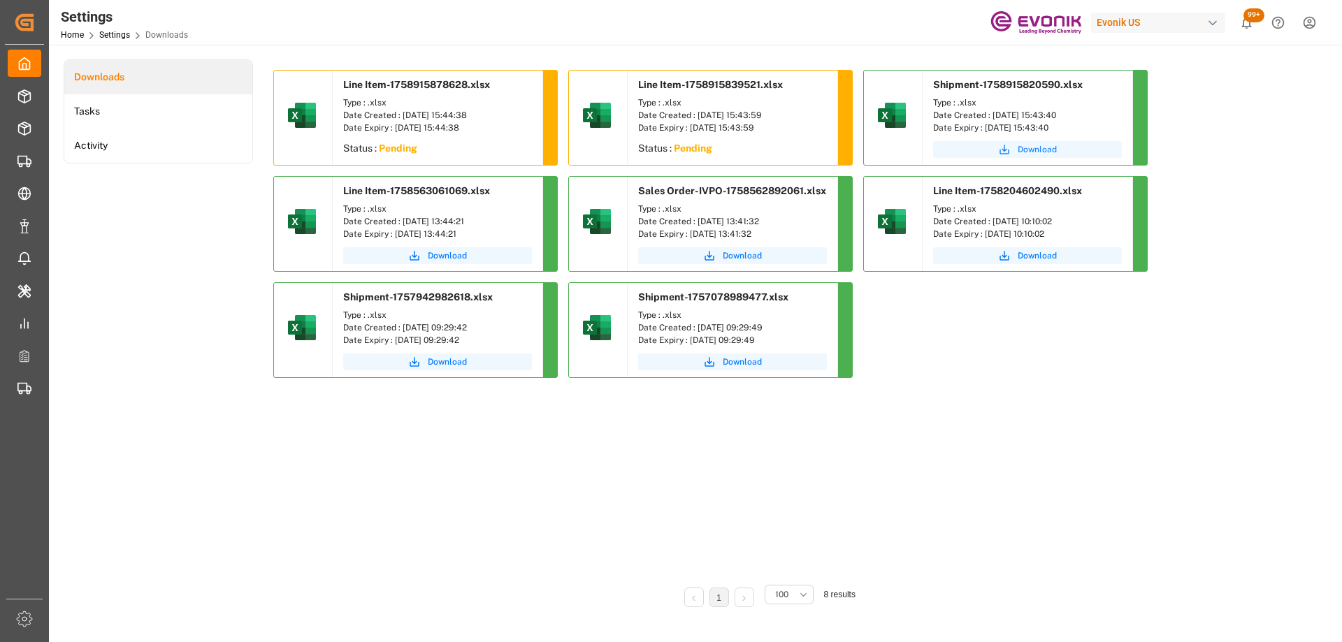
click at [1011, 152] on button "Download" at bounding box center [1027, 149] width 189 height 17
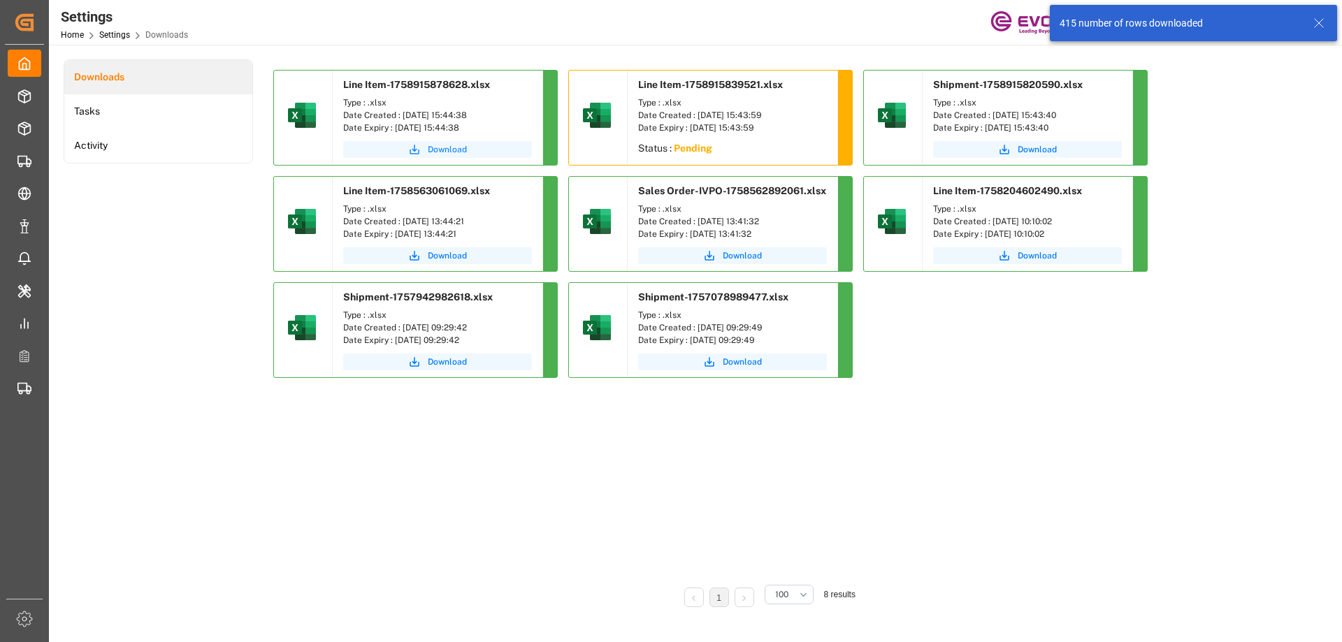
click at [453, 150] on span "Download" at bounding box center [447, 149] width 39 height 13
